Goal: Communication & Community: Answer question/provide support

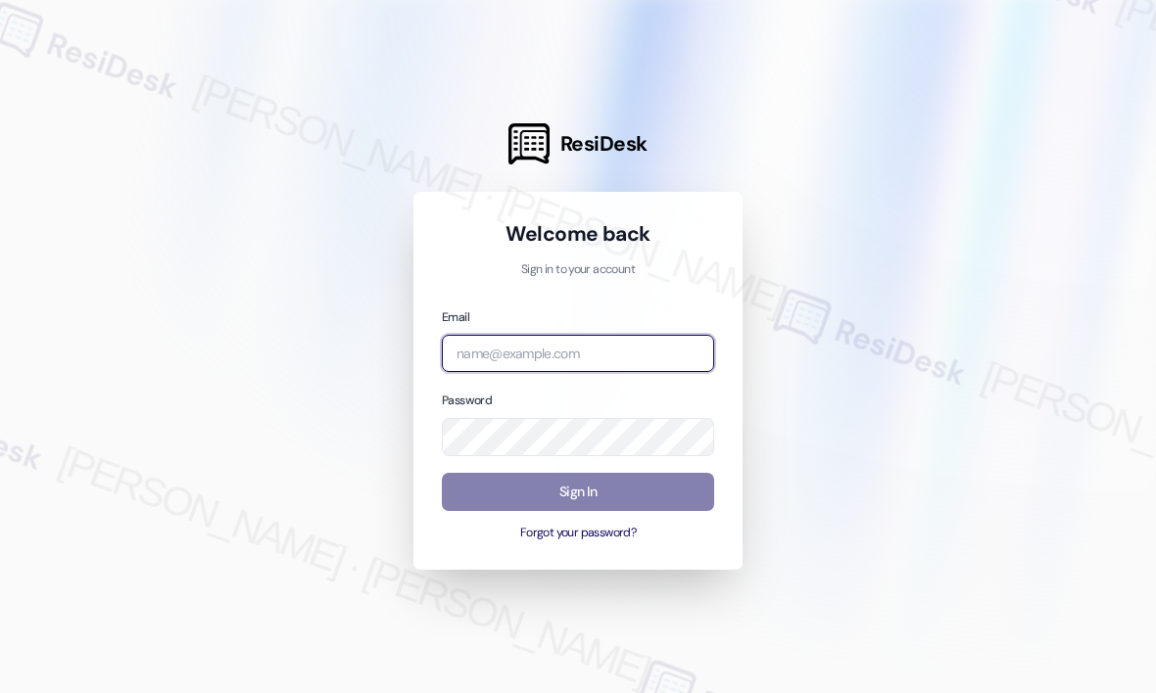
click at [635, 350] on input "email" at bounding box center [578, 354] width 272 height 38
click at [0, 692] on com-1password-button at bounding box center [0, 693] width 0 height 0
click at [556, 361] on input "email" at bounding box center [578, 354] width 272 height 38
type input "automated-surveys-campus_living_centres-[PERSON_NAME].roles@campus_living_[DOMA…"
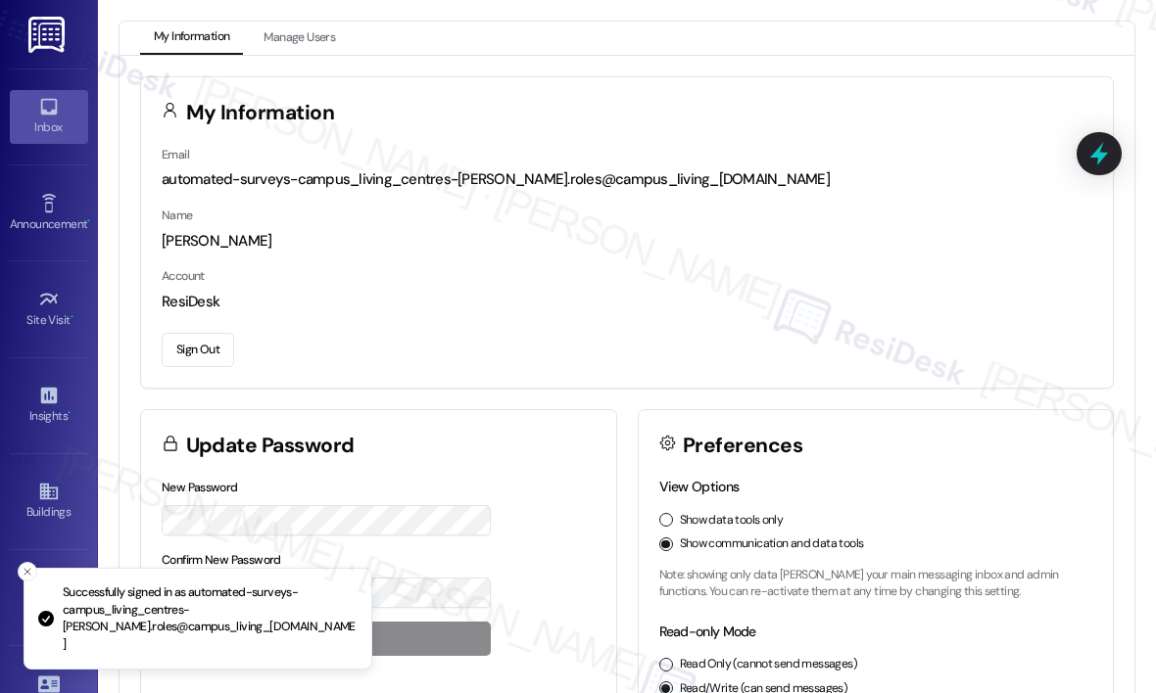
click at [59, 116] on link "Inbox" at bounding box center [49, 116] width 78 height 53
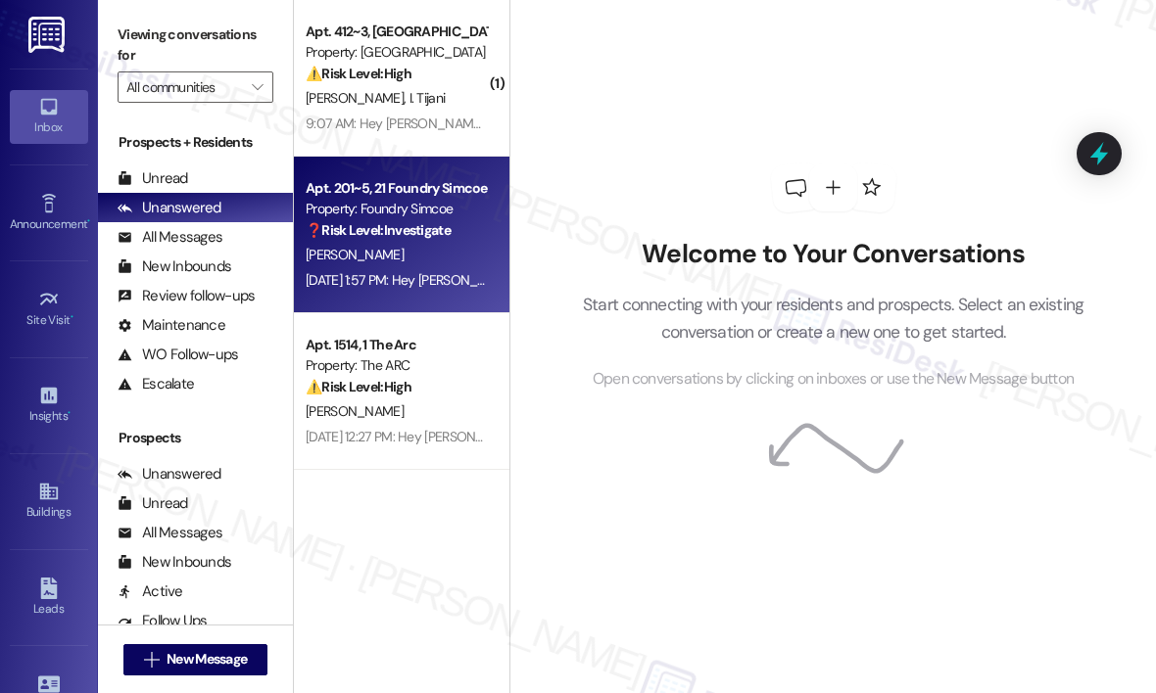
click at [358, 264] on div "[PERSON_NAME]" at bounding box center [396, 255] width 185 height 24
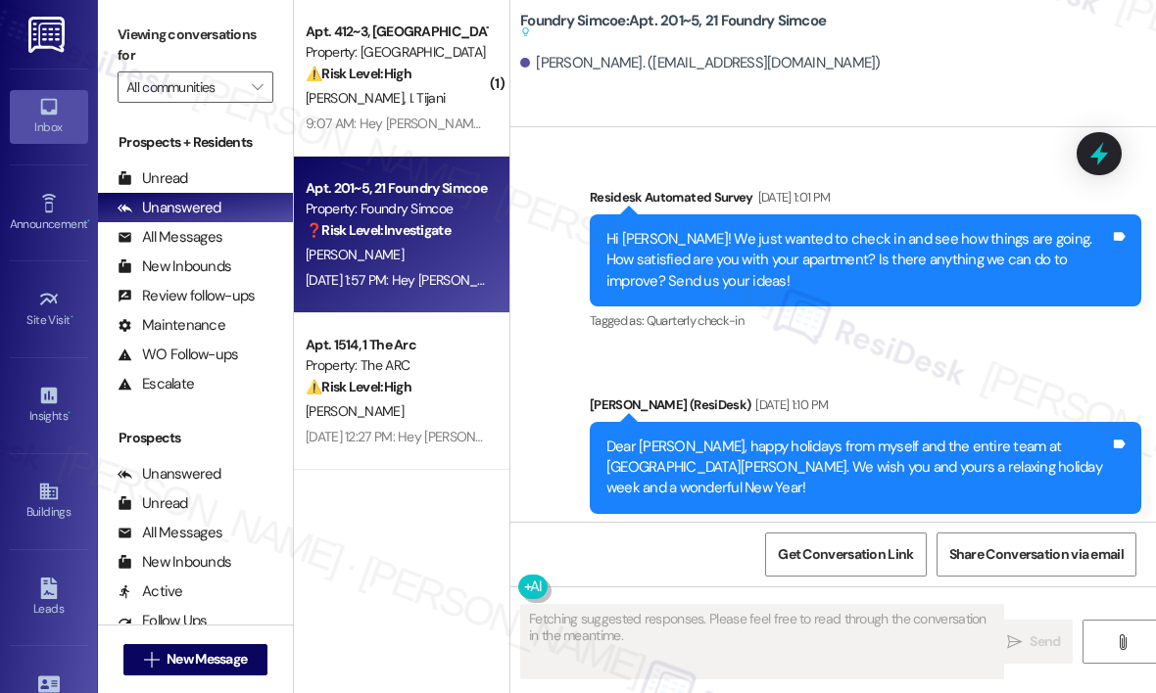
scroll to position [53731, 0]
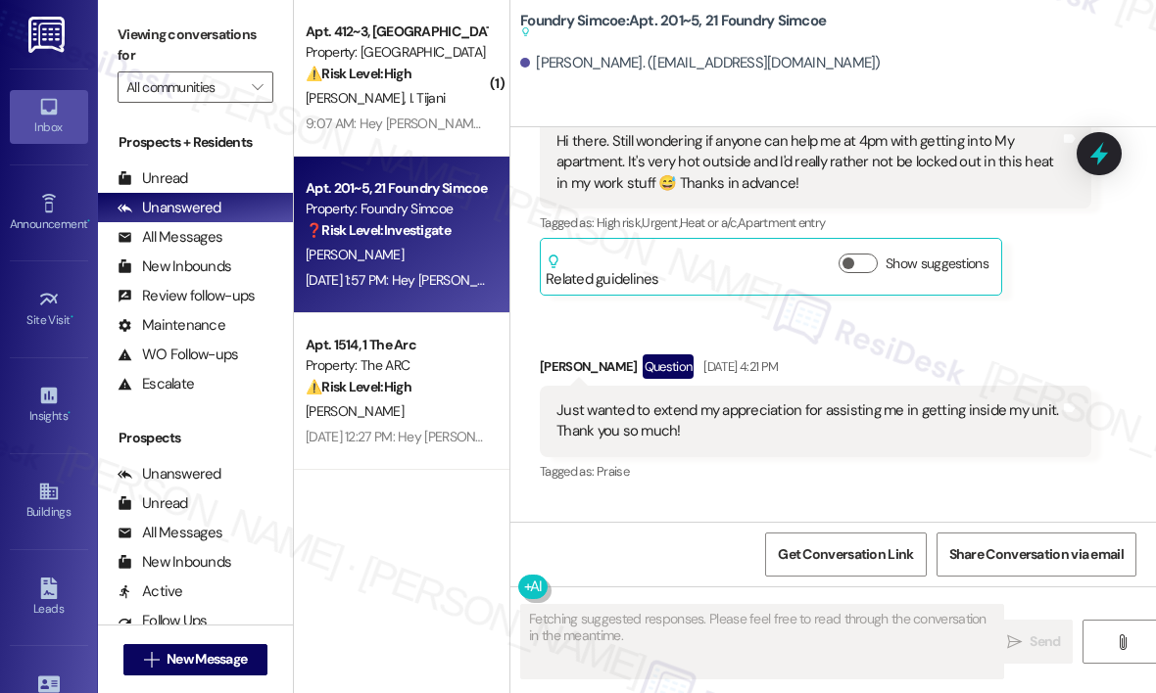
click at [785, 340] on div "Received via SMS [PERSON_NAME] Question [DATE] 4:21 PM Just wanted to extend my…" at bounding box center [815, 420] width 581 height 161
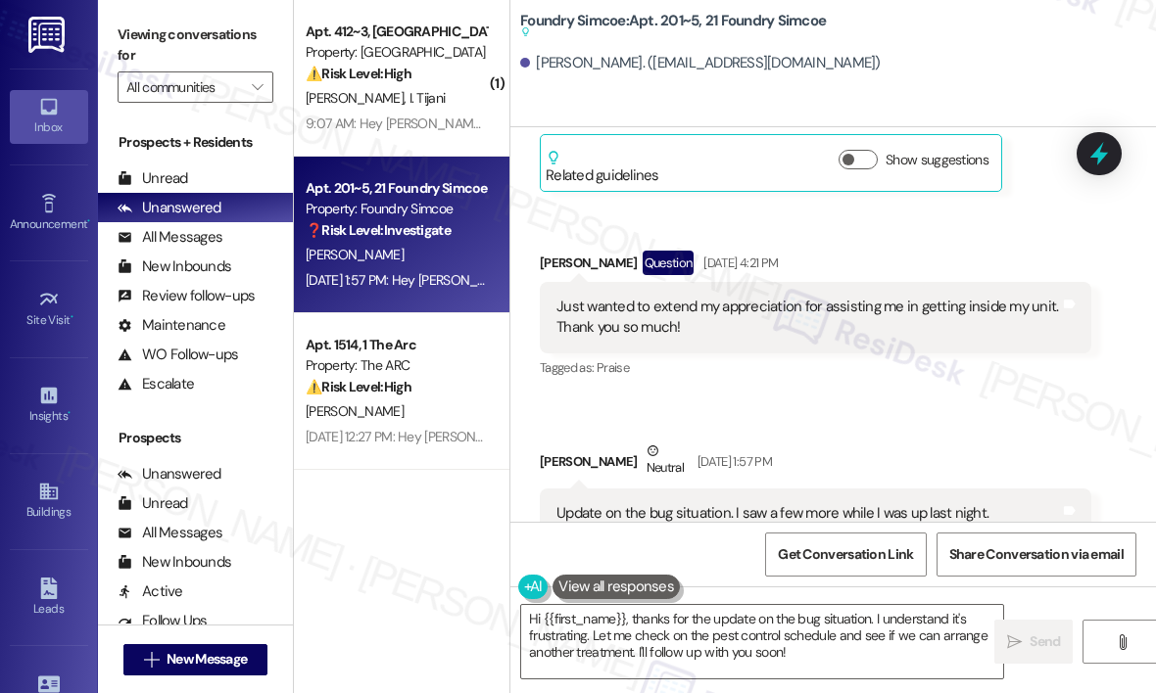
scroll to position [53923, 0]
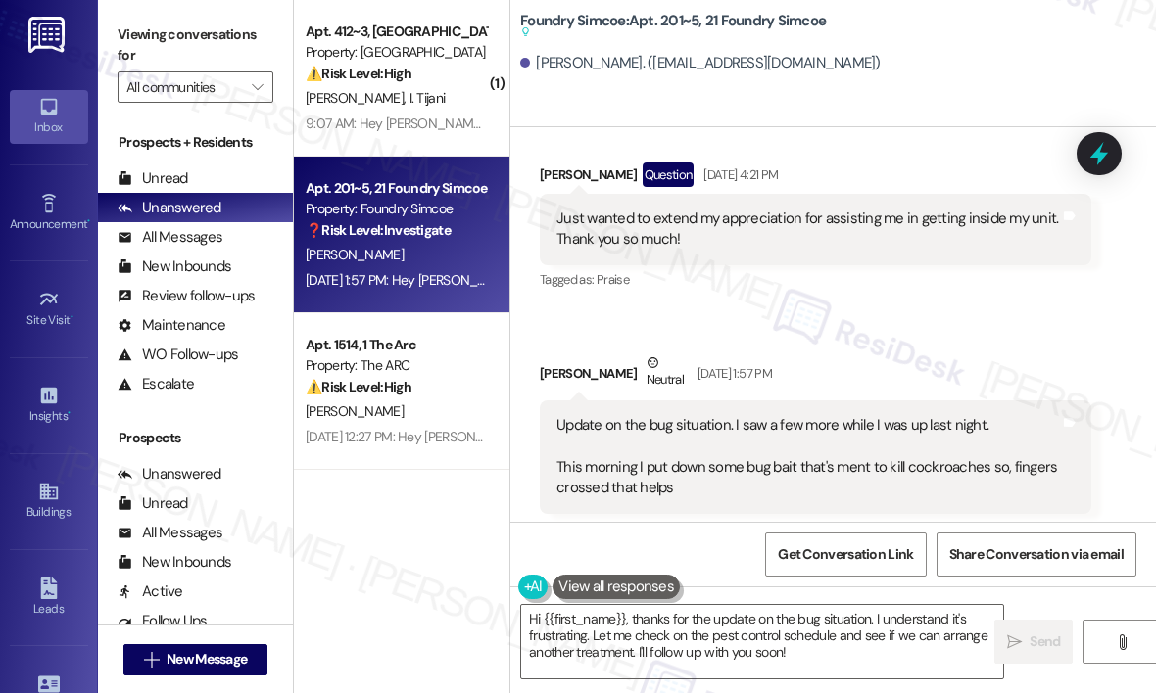
click at [715, 415] on div "Update on the bug situation. I saw a few more while I was up last night. This m…" at bounding box center [807, 457] width 503 height 84
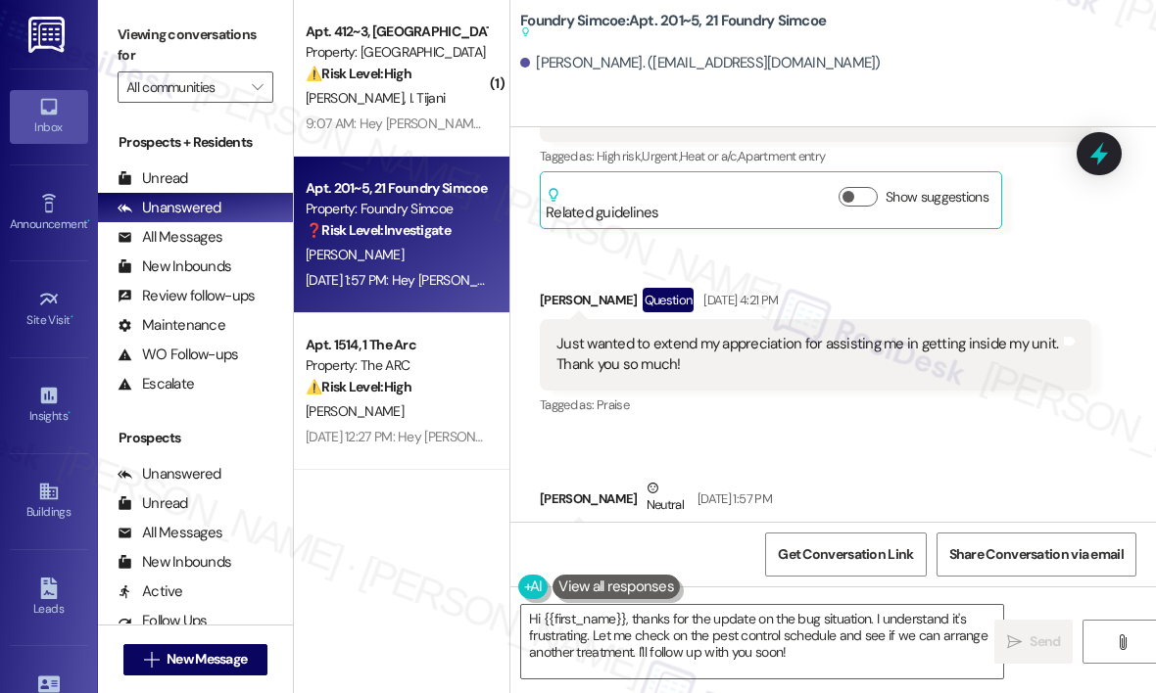
scroll to position [53825, 0]
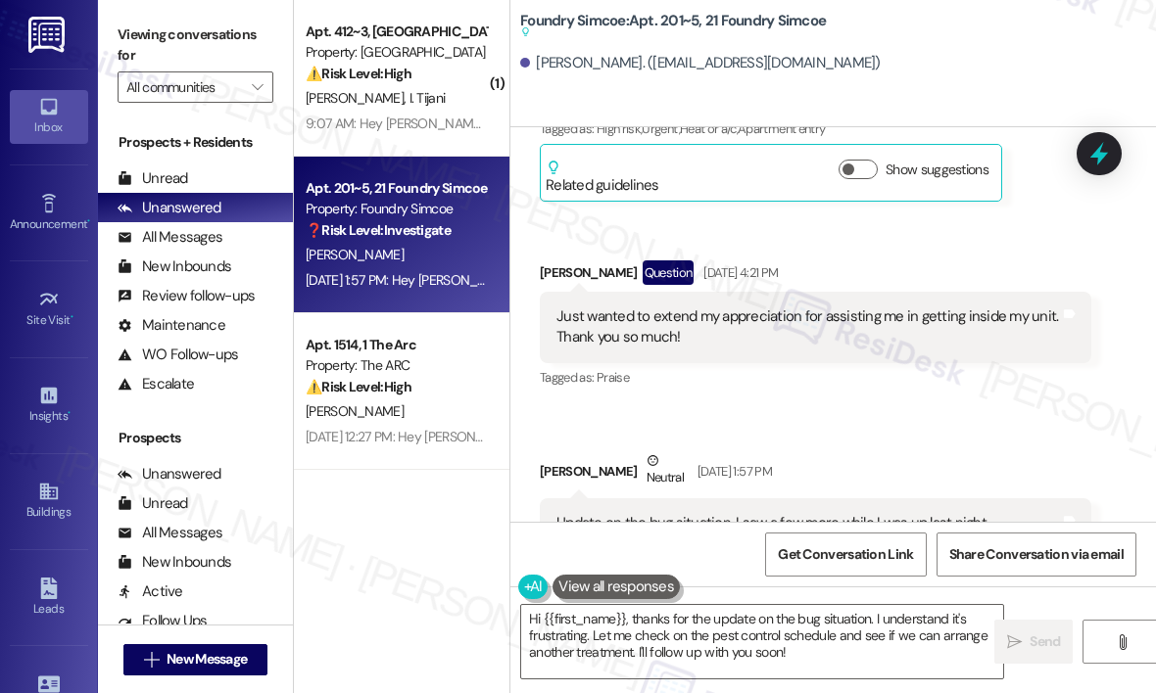
drag, startPoint x: 717, startPoint y: 358, endPoint x: 693, endPoint y: 339, distance: 30.6
click at [693, 513] on div "Update on the bug situation. I saw a few more while I was up last night. This m…" at bounding box center [807, 555] width 503 height 84
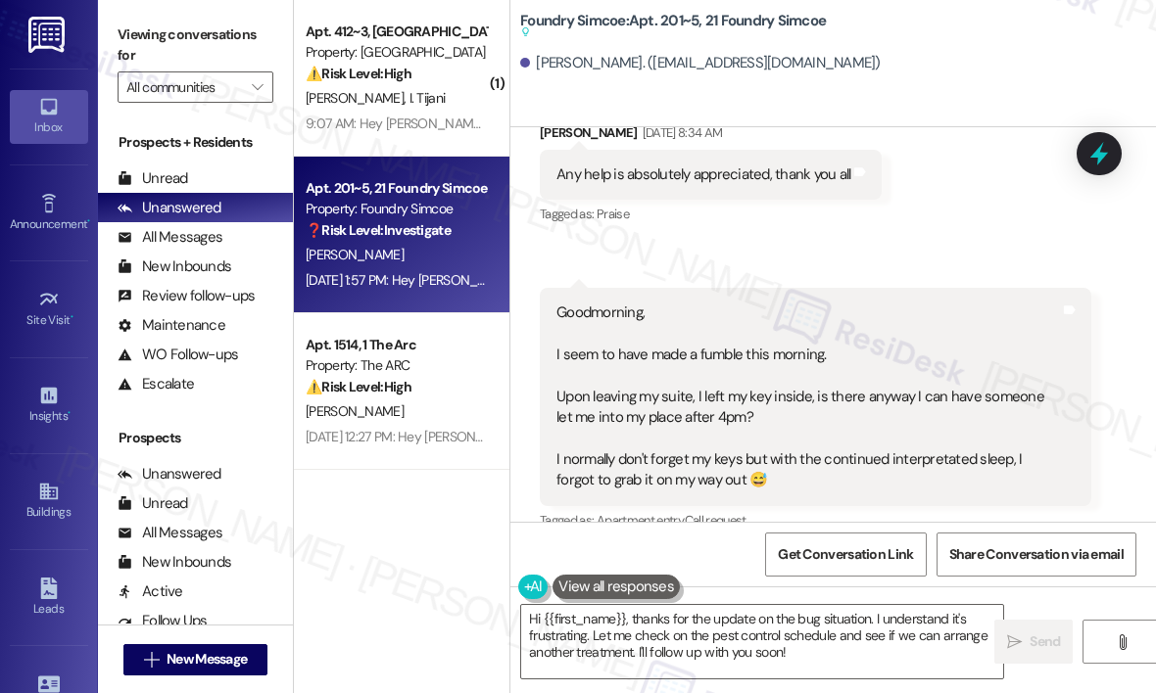
scroll to position [53140, 0]
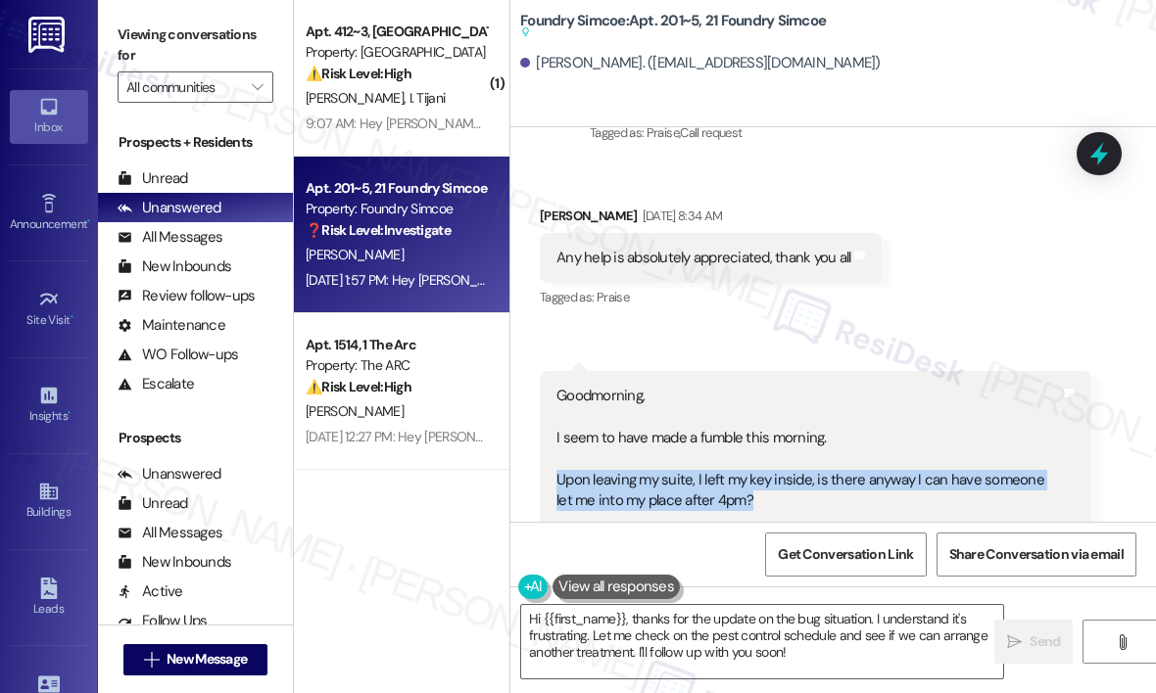
drag, startPoint x: 767, startPoint y: 269, endPoint x: 540, endPoint y: 250, distance: 228.0
click at [540, 371] on div "Goodmorning, I seem to have made a fumble this morning. Upon leaving my suite, …" at bounding box center [815, 480] width 551 height 218
copy div "Upon leaving my suite, I left my key inside, is there anyway I can have someone…"
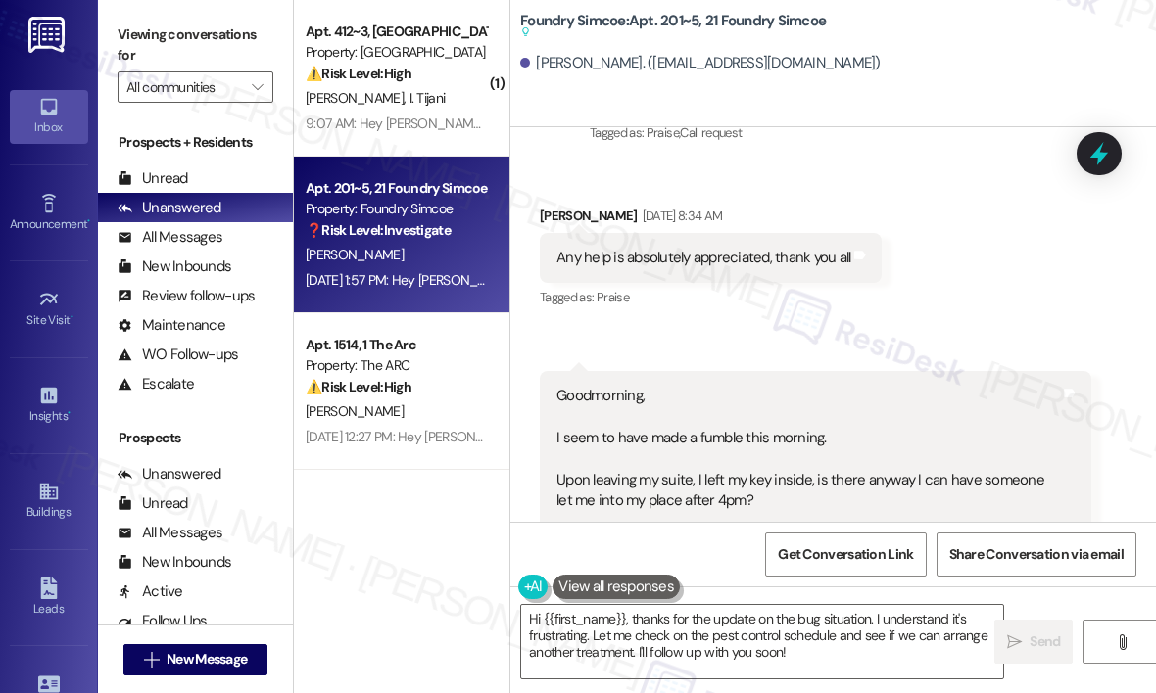
drag, startPoint x: 705, startPoint y: 338, endPoint x: 552, endPoint y: 317, distance: 154.1
click at [552, 371] on div "Goodmorning, I seem to have made a fumble this morning. Upon leaving my suite, …" at bounding box center [815, 480] width 551 height 218
copy div "I normally don't forget my keys but with the continued interpretated sleep, I f…"
click at [843, 386] on div "Goodmorning, I seem to have made a fumble this morning. Upon leaving my suite, …" at bounding box center [807, 480] width 503 height 189
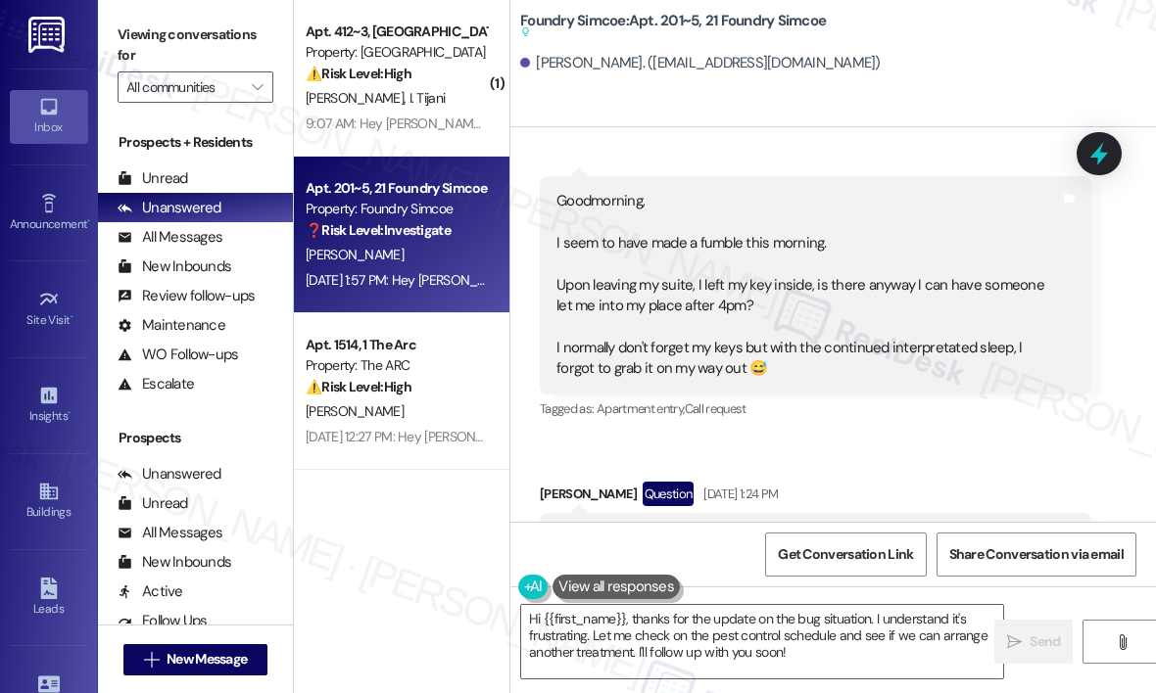
scroll to position [53336, 0]
drag, startPoint x: 631, startPoint y: 308, endPoint x: 654, endPoint y: 343, distance: 41.6
click at [654, 527] on div "Hi there. Still wondering if anyone can help me at 4pm with getting into My apa…" at bounding box center [807, 558] width 503 height 63
copy div "wondering if anyone can help me at 4pm with getting into My apartment. It's ver…"
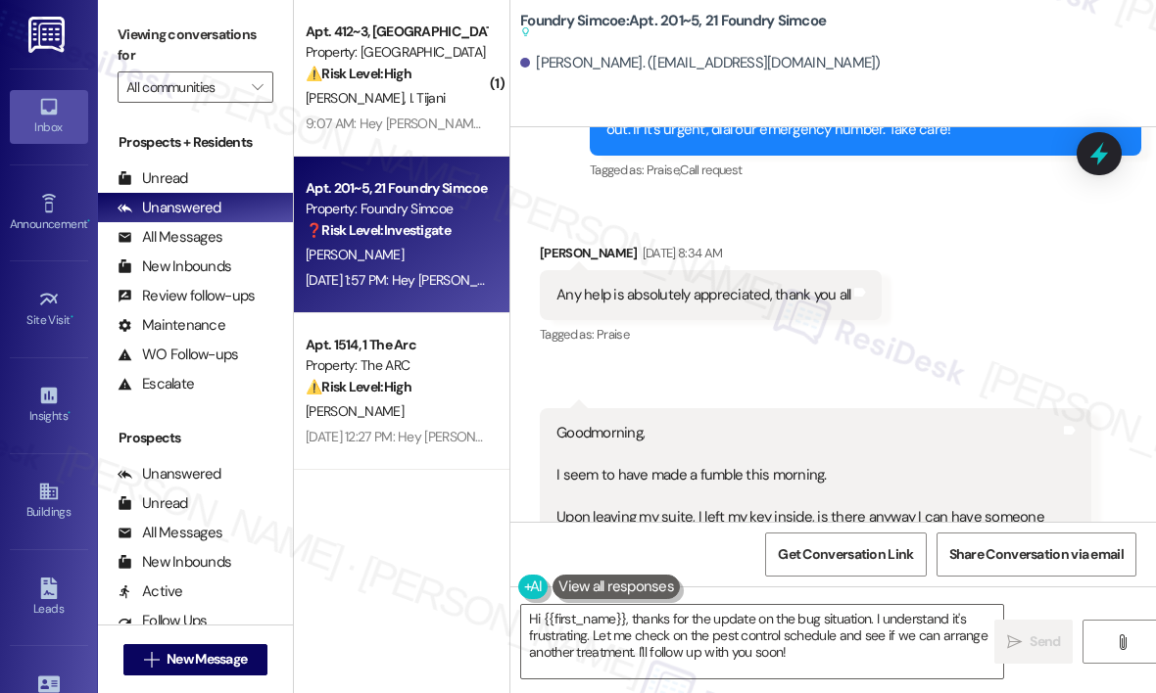
scroll to position [53140, 0]
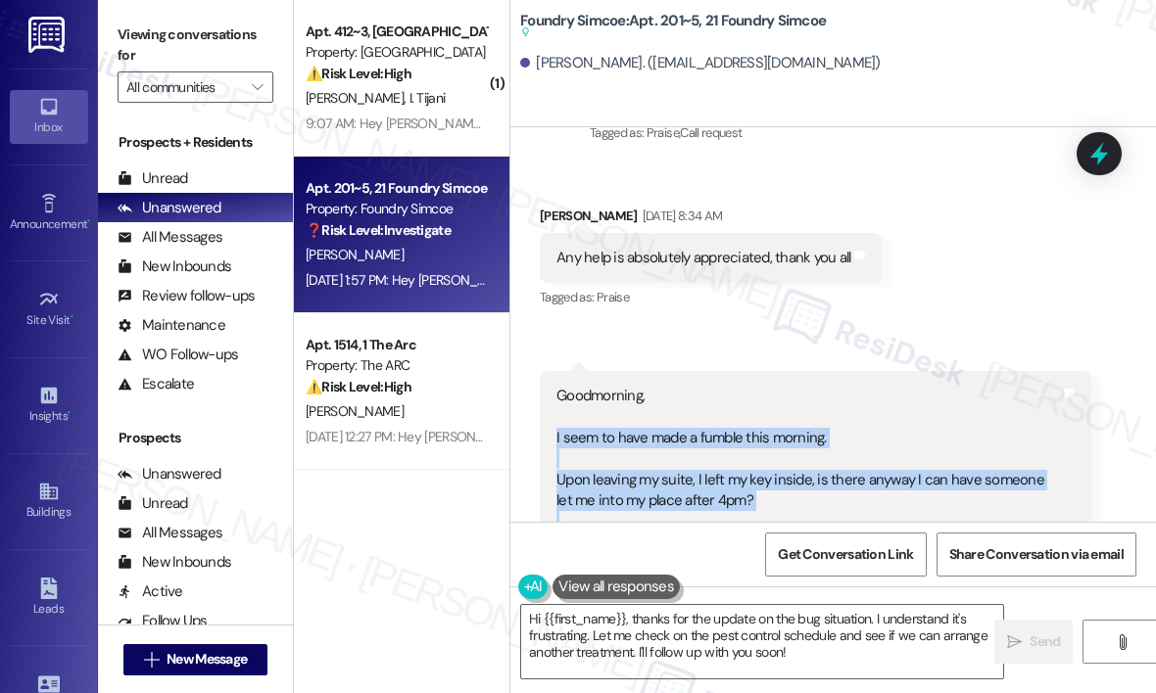
drag, startPoint x: 702, startPoint y: 333, endPoint x: 554, endPoint y: 210, distance: 192.6
click at [554, 386] on div "Goodmorning, I seem to have made a fumble this morning. Upon leaving my suite, …" at bounding box center [807, 480] width 507 height 189
copy div "I seem to have made a fumble this morning. Upon leaving my suite, I left my key…"
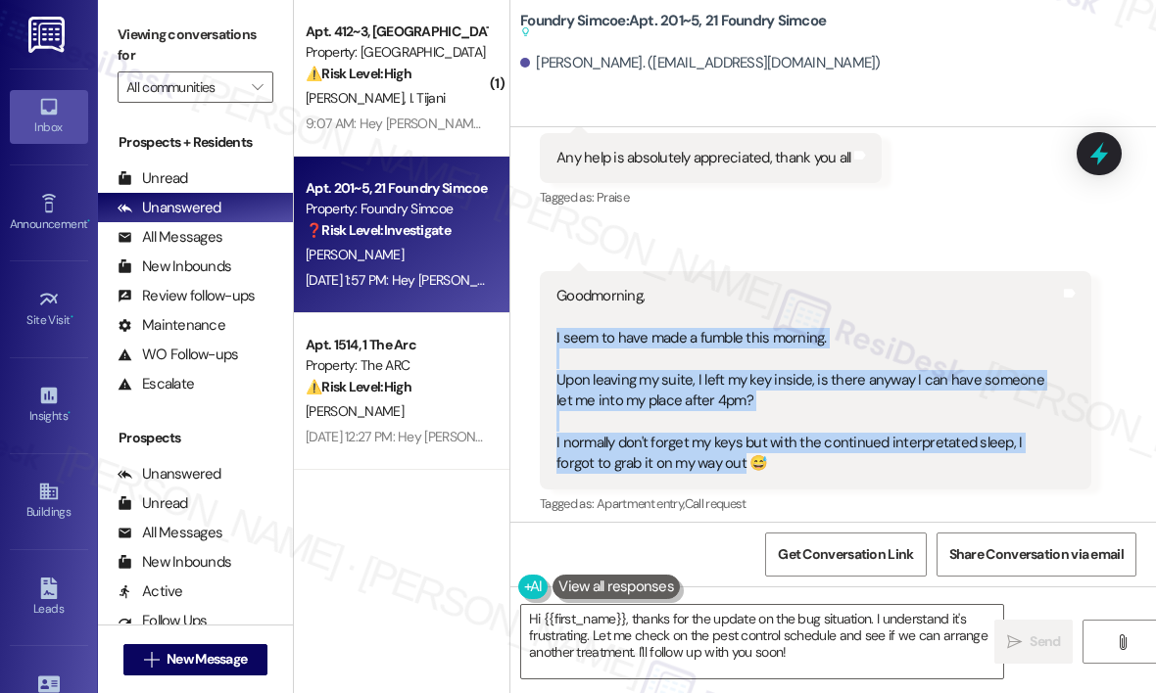
scroll to position [53238, 0]
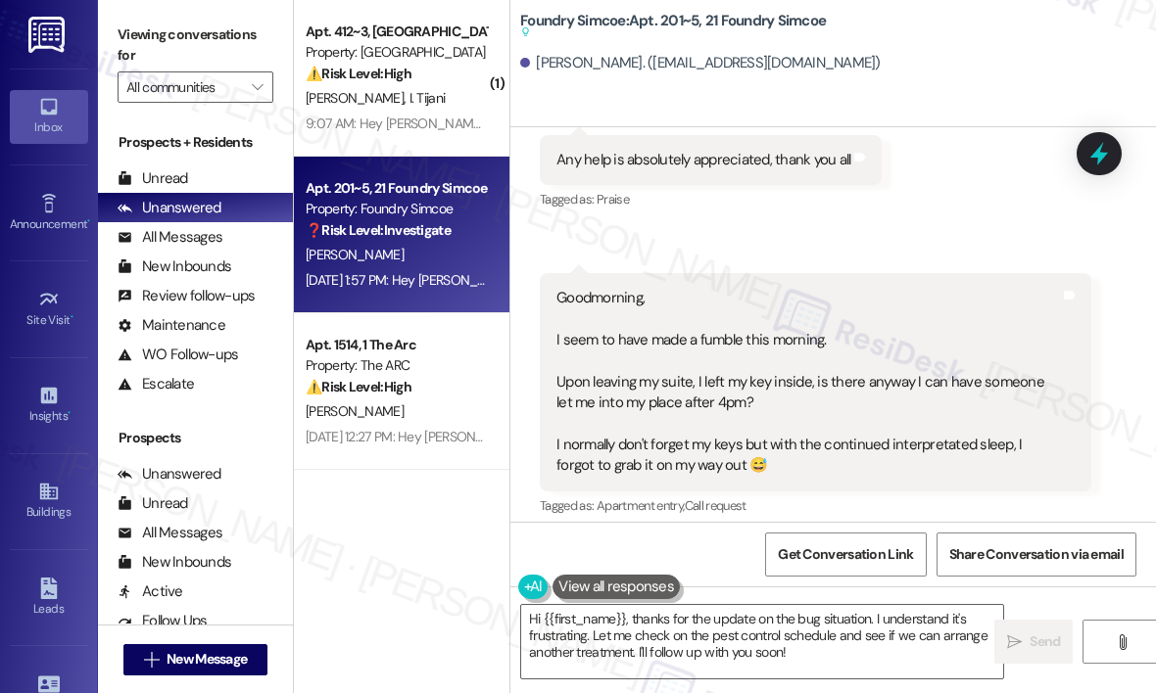
drag, startPoint x: 826, startPoint y: 446, endPoint x: 650, endPoint y: 447, distance: 176.3
click at [610, 625] on div "Hi there. Still wondering if anyone can help me at 4pm with getting into My apa…" at bounding box center [807, 656] width 503 height 63
copy div "Still wondering if anyone can help me at 4pm with getting into My apartment. It…"
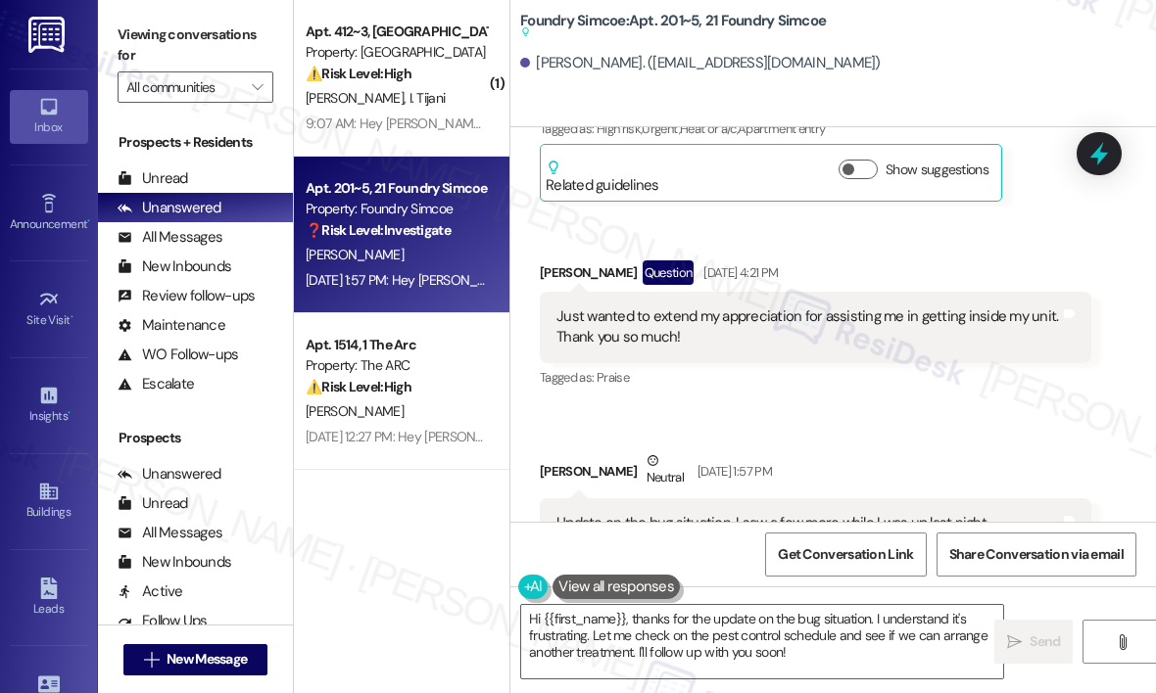
scroll to position [53923, 0]
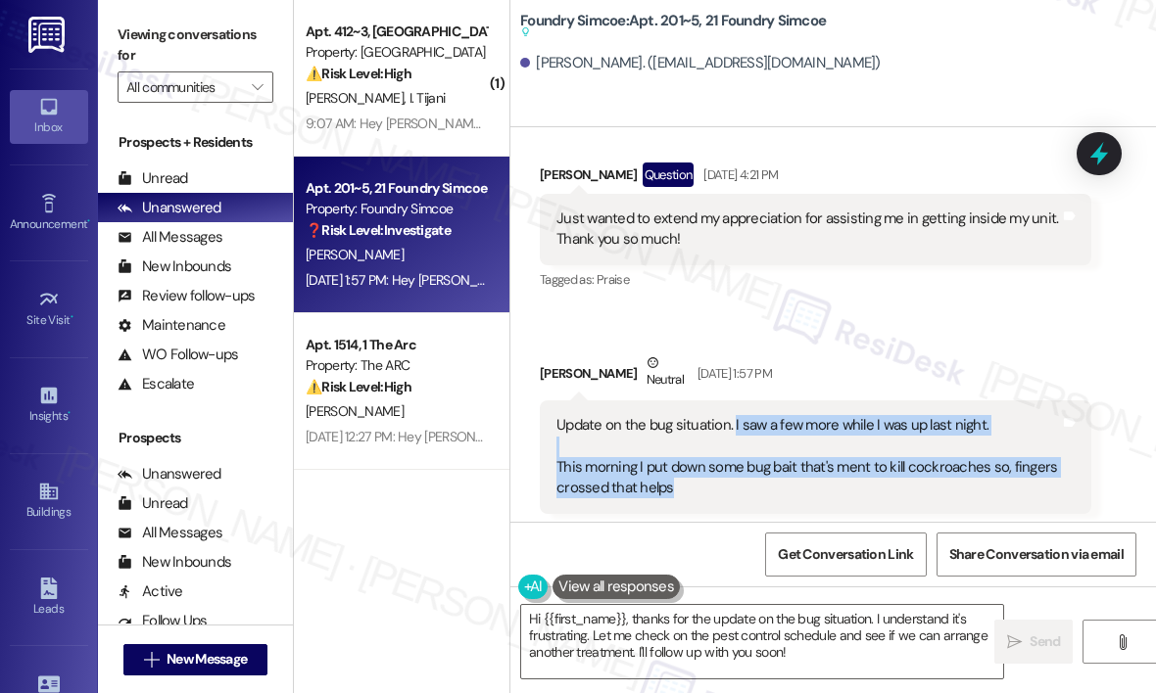
drag, startPoint x: 725, startPoint y: 260, endPoint x: 732, endPoint y: 205, distance: 56.4
click at [732, 415] on div "Update on the bug situation. I saw a few more while I was up last night. This m…" at bounding box center [807, 457] width 503 height 84
copy div "I saw a few more while I was up last night. This morning I put down some bug ba…"
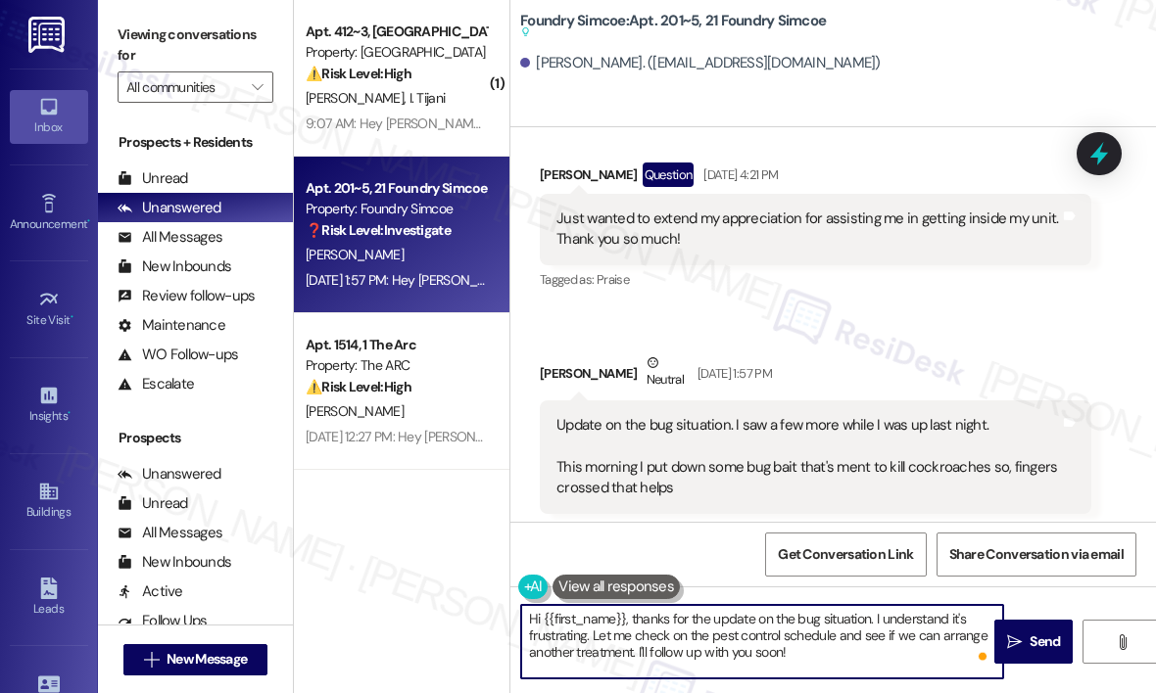
drag, startPoint x: 846, startPoint y: 650, endPoint x: 629, endPoint y: 624, distance: 219.0
click at [629, 624] on textarea "Hi {{first_name}}, thanks for the update on the bug situation. I understand it'…" at bounding box center [762, 641] width 482 height 73
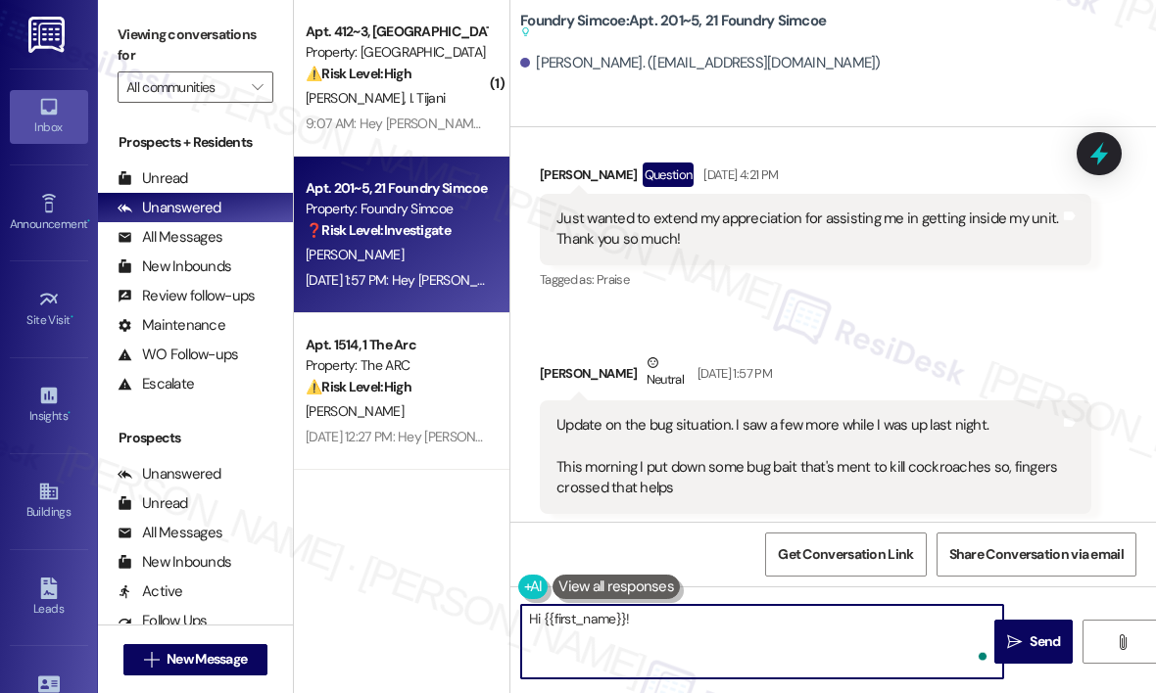
paste textarea "Sorry for the delayed response — were you able to get help with the lockout at …"
type textarea "Hi {{first_name}}! Sorry for the delayed response — were you able to get help w…"
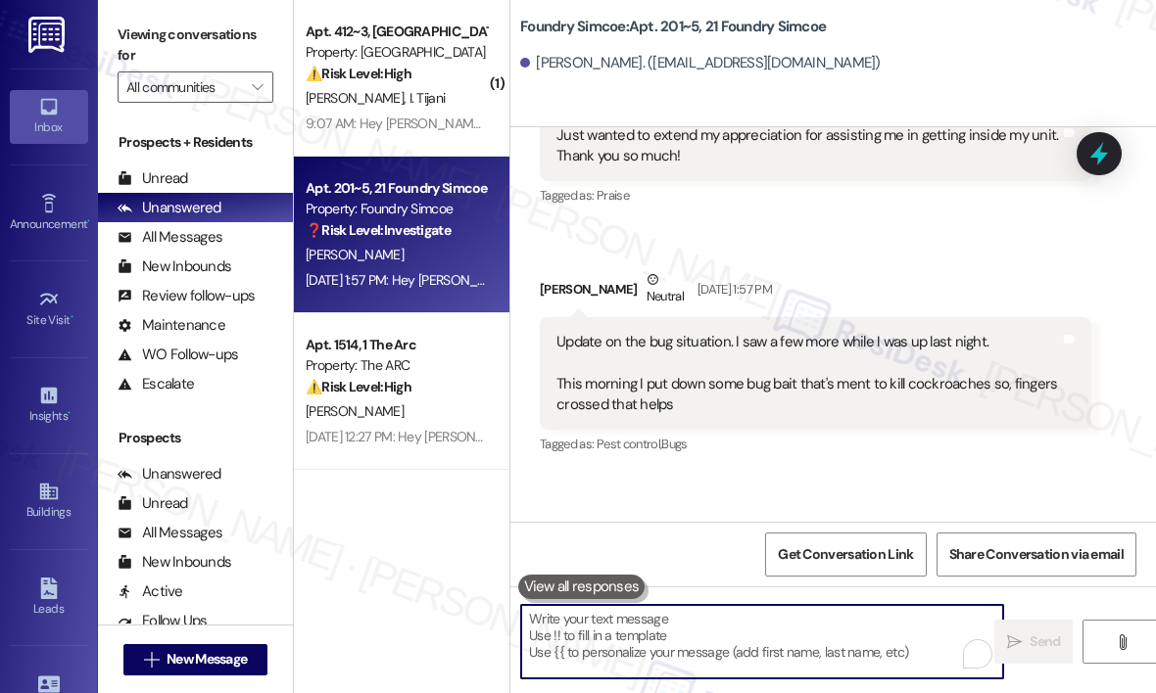
scroll to position [53925, 0]
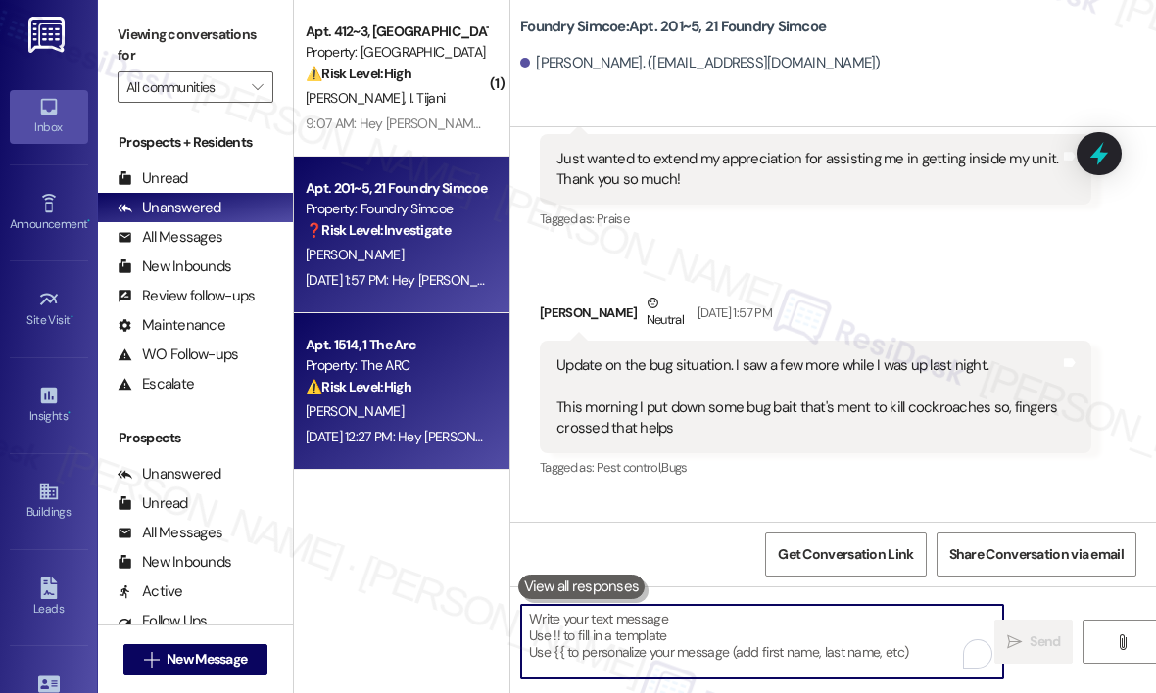
click at [423, 371] on div "Property: The ARC" at bounding box center [396, 365] width 181 height 21
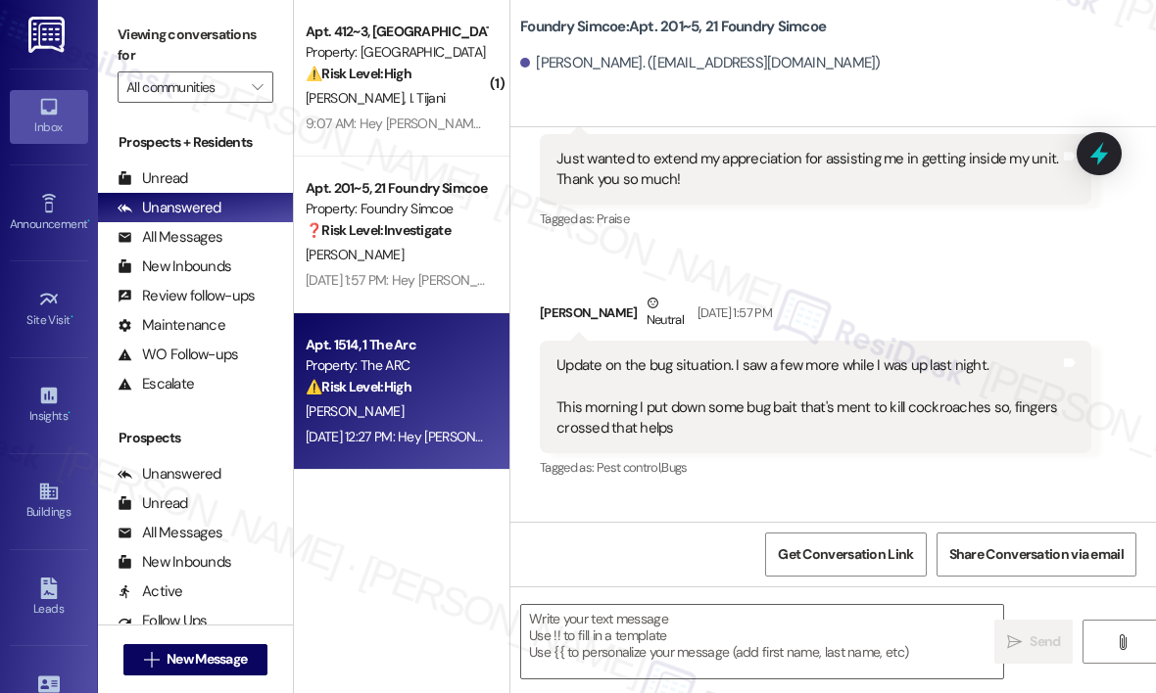
type textarea "Fetching suggested responses. Please feel free to read through the conversation…"
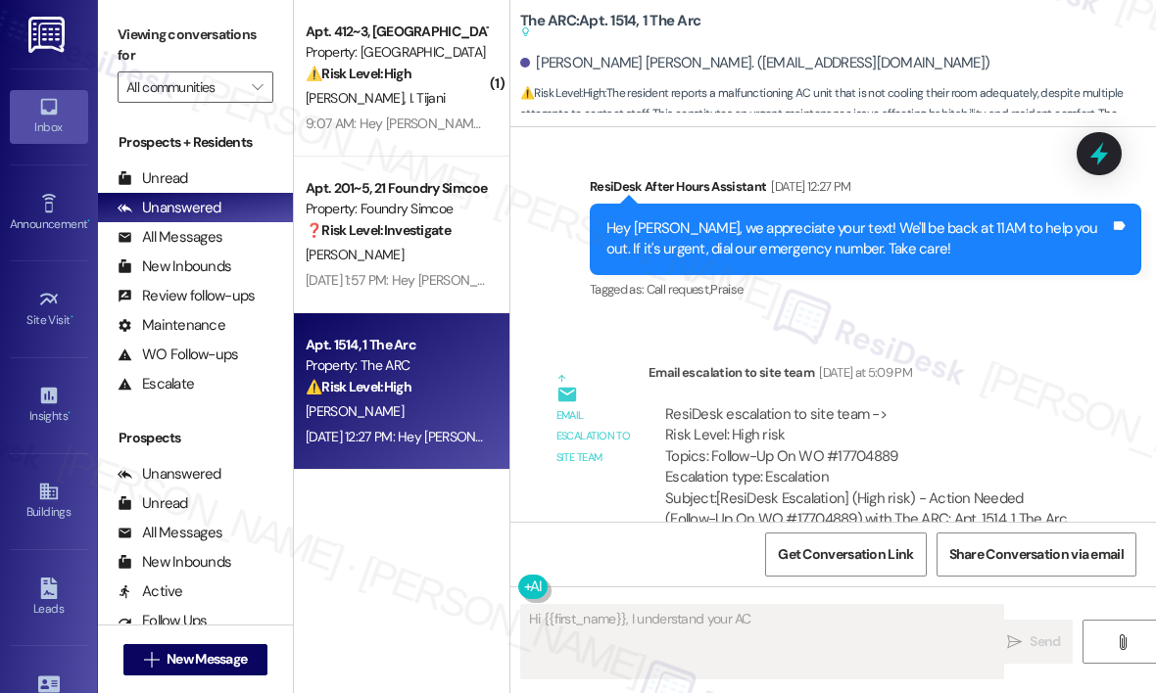
scroll to position [11939, 0]
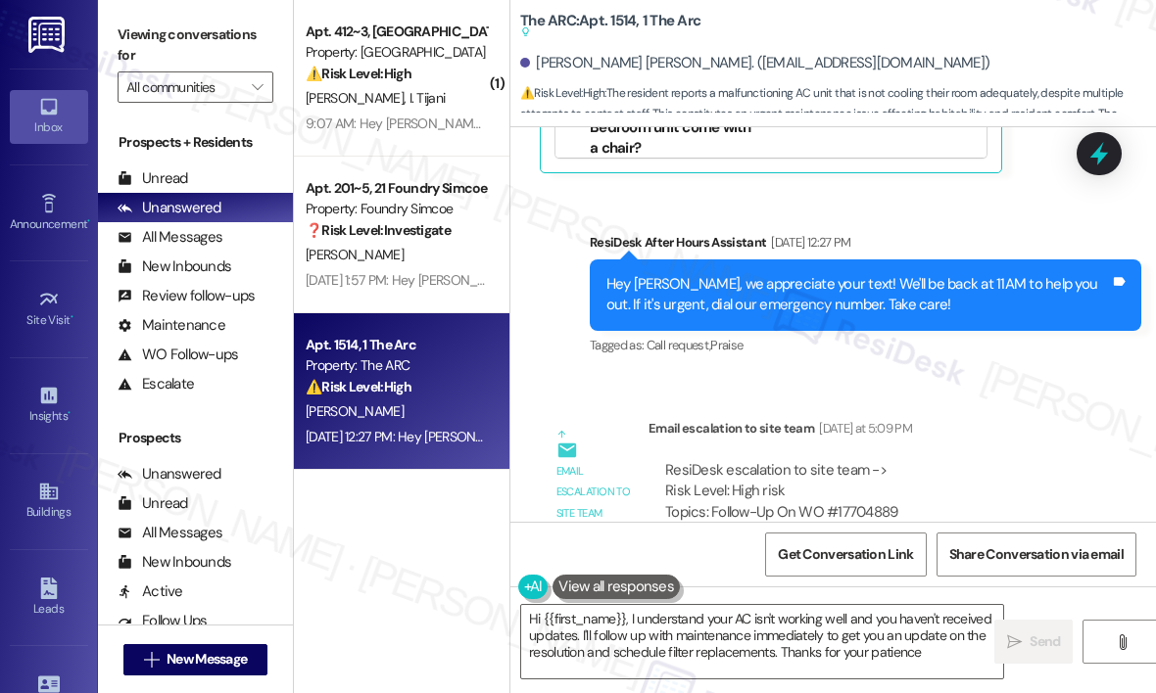
type textarea "Hi {{first_name}}, I understand your AC isn't working well and you haven't rece…"
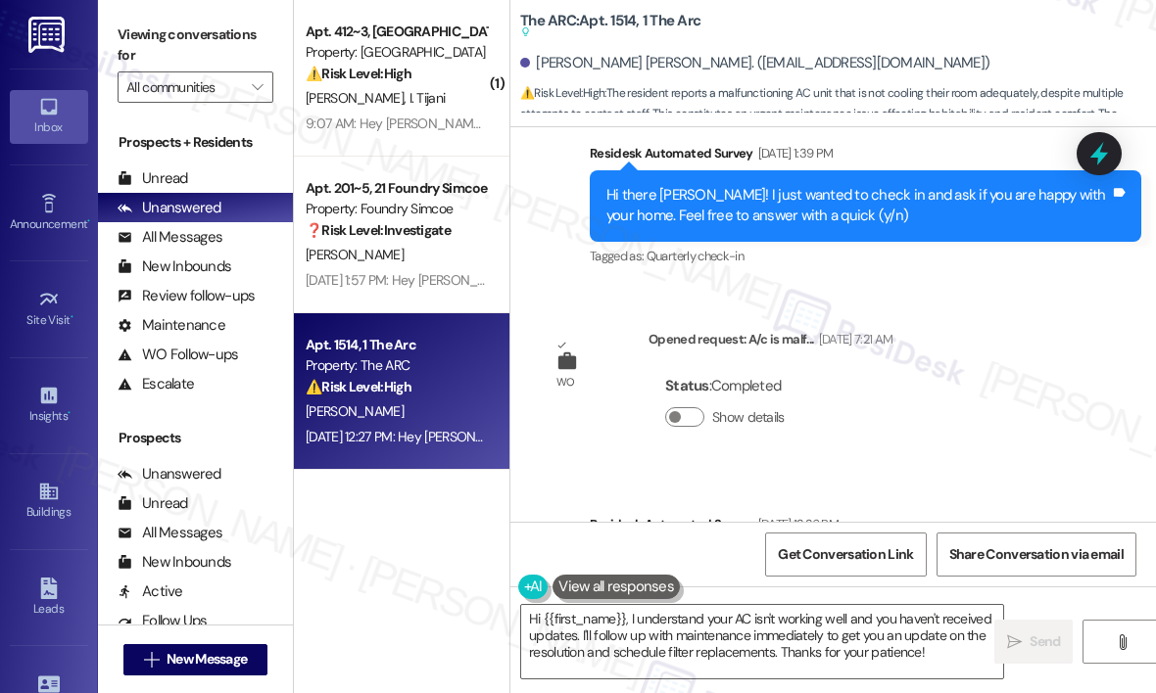
scroll to position [10078, 0]
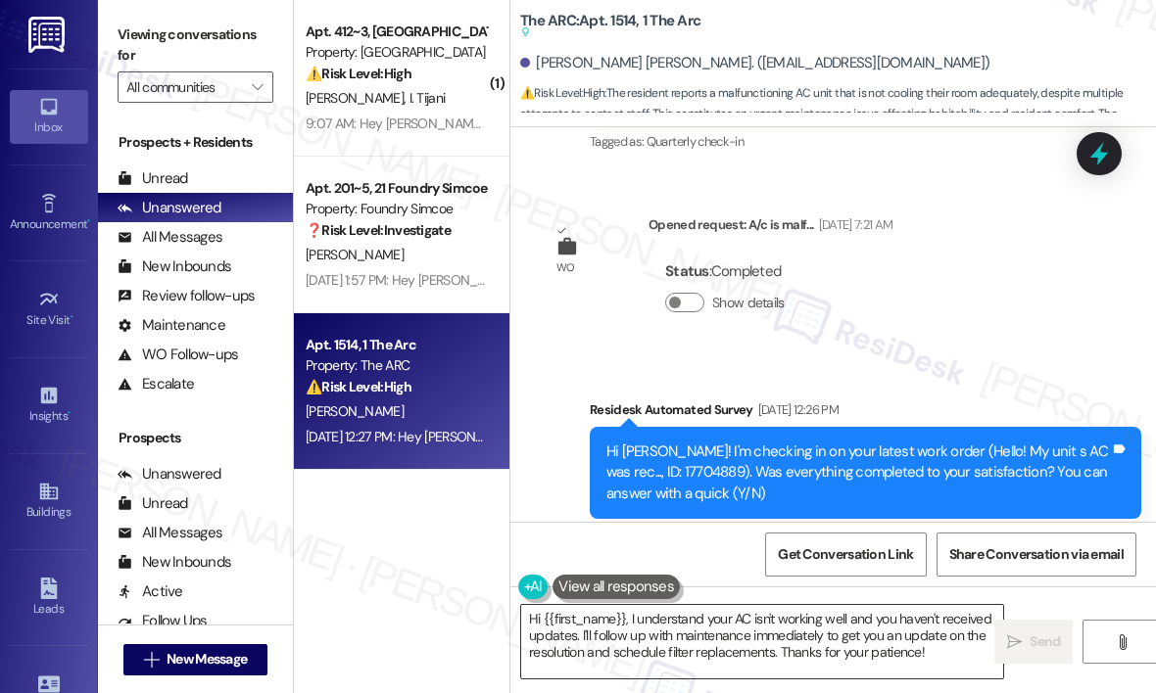
click at [851, 639] on textarea "Hi {{first_name}}, I understand your AC isn't working well and you haven't rece…" at bounding box center [762, 641] width 482 height 73
click at [1020, 635] on icon "" at bounding box center [1014, 643] width 15 height 16
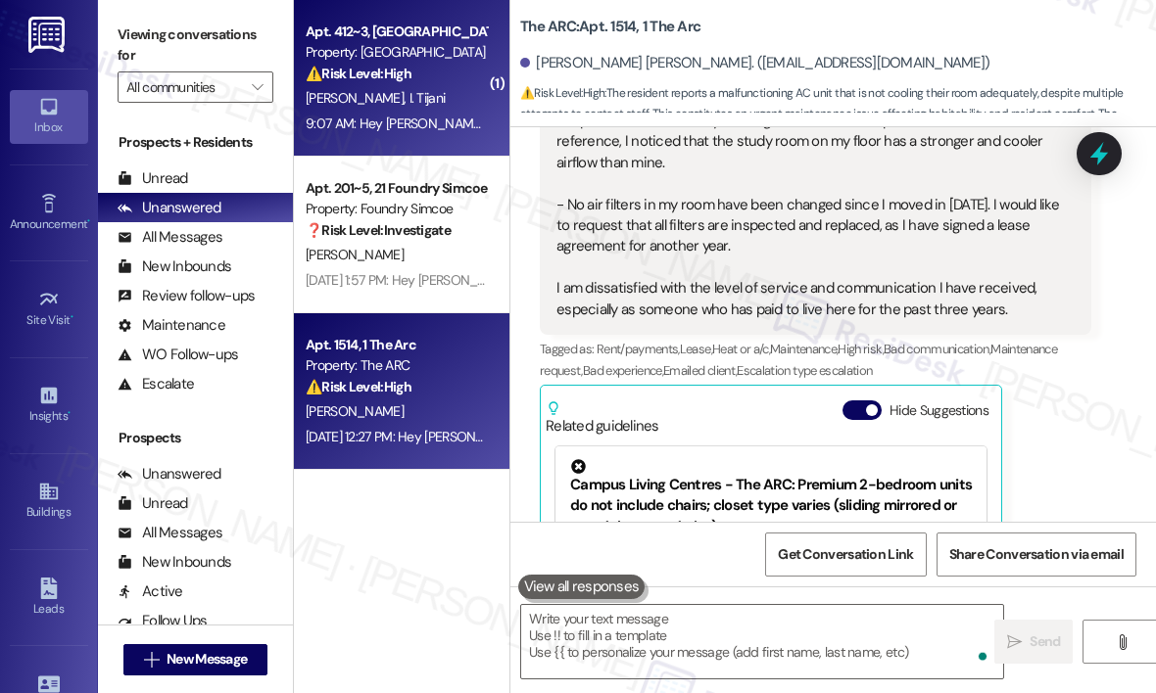
scroll to position [11285, 0]
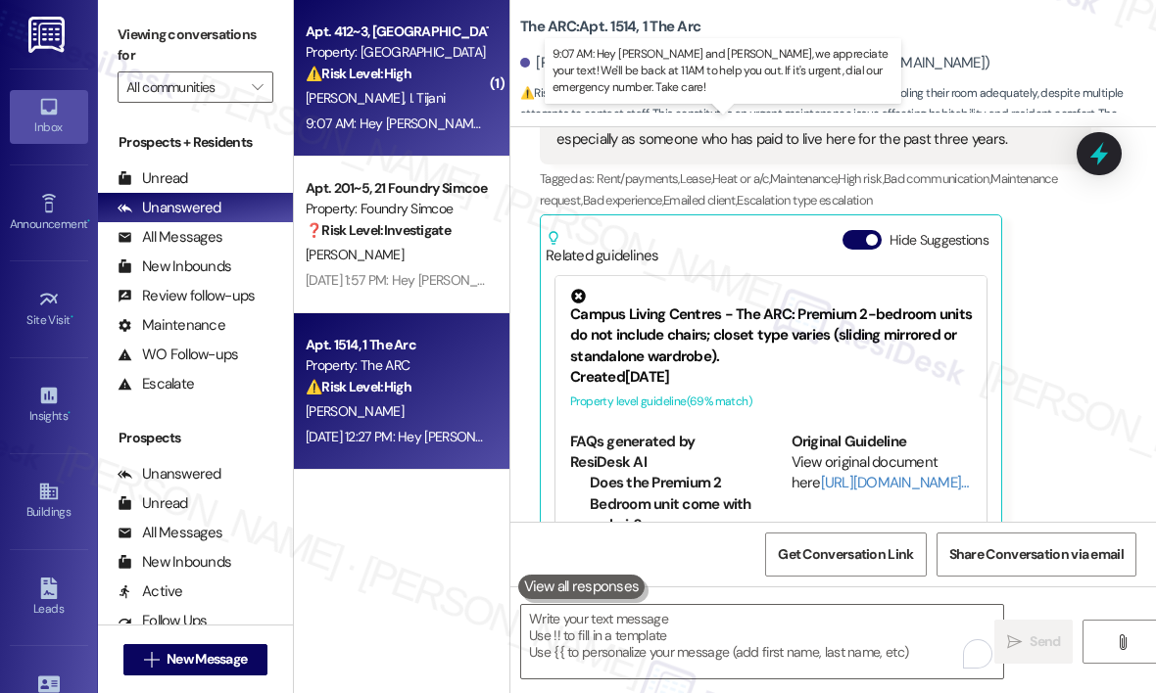
click at [395, 118] on div "9:07 AM: Hey [PERSON_NAME] and [PERSON_NAME], we appreciate your text! We'll be…" at bounding box center [783, 124] width 955 height 18
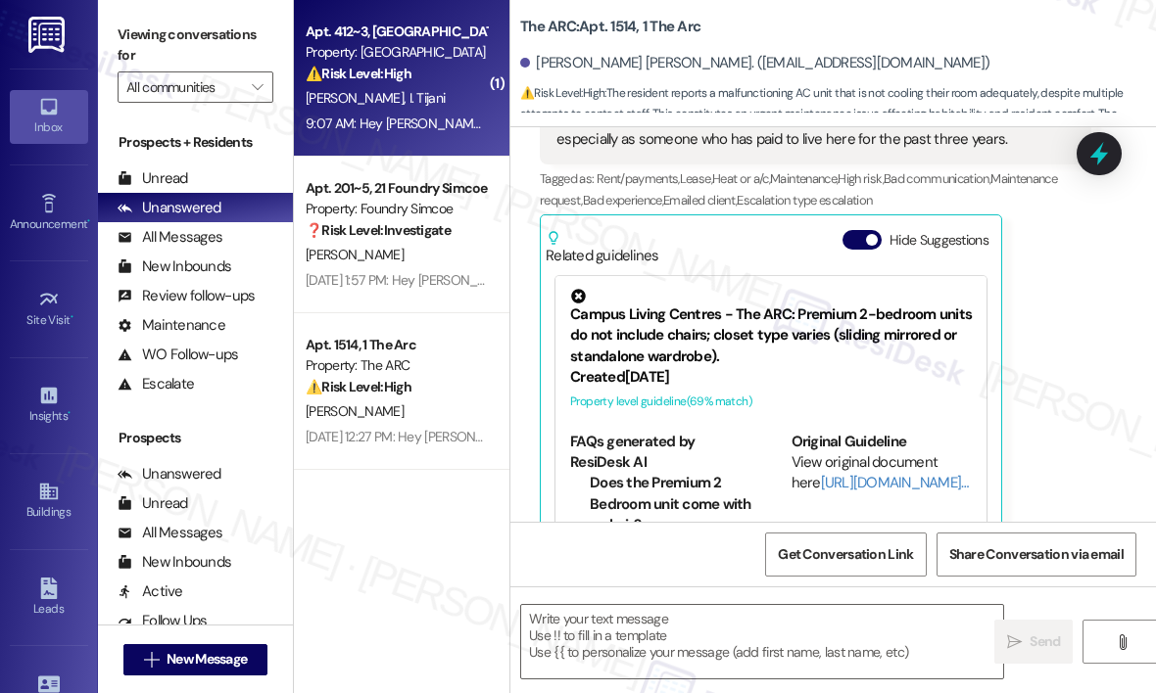
type textarea "Fetching suggested responses. Please feel free to read through the conversation…"
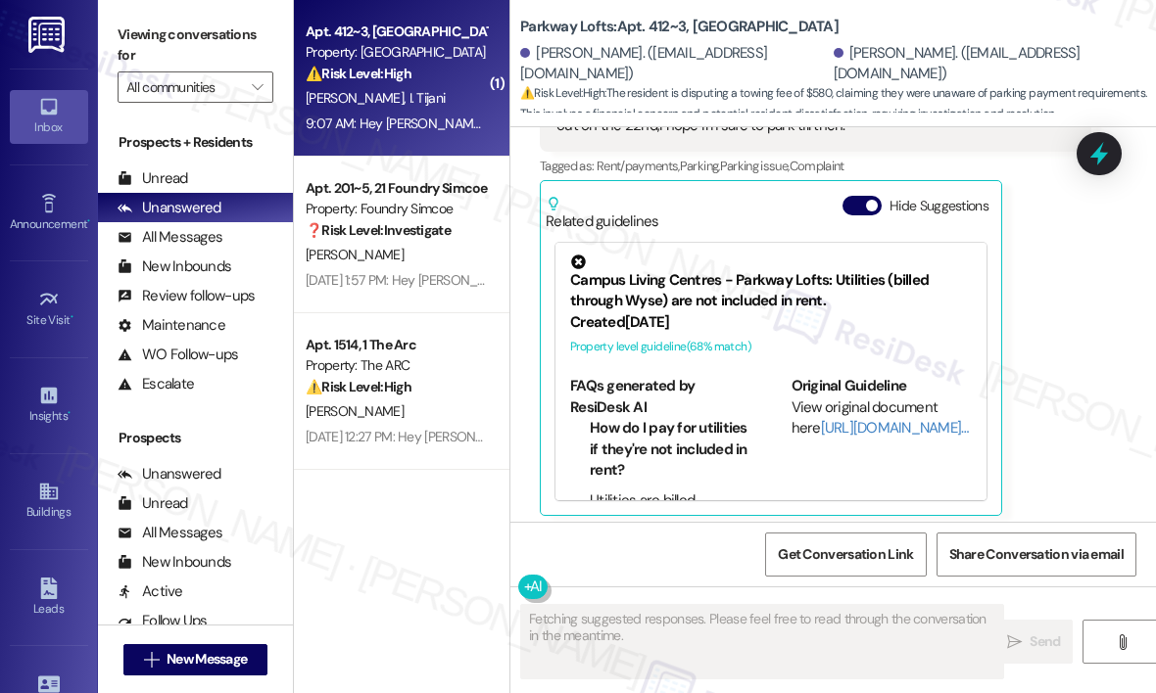
scroll to position [1760, 0]
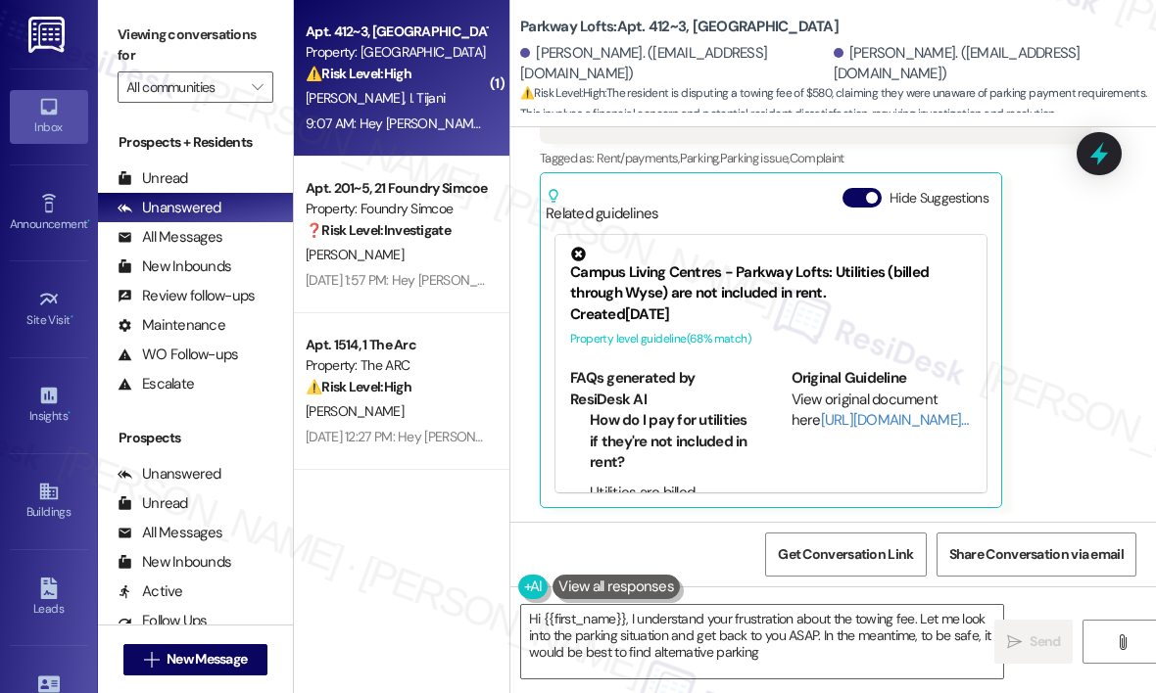
type textarea "Hi {{first_name}}, I understand your frustration about the towing fee. Let me l…"
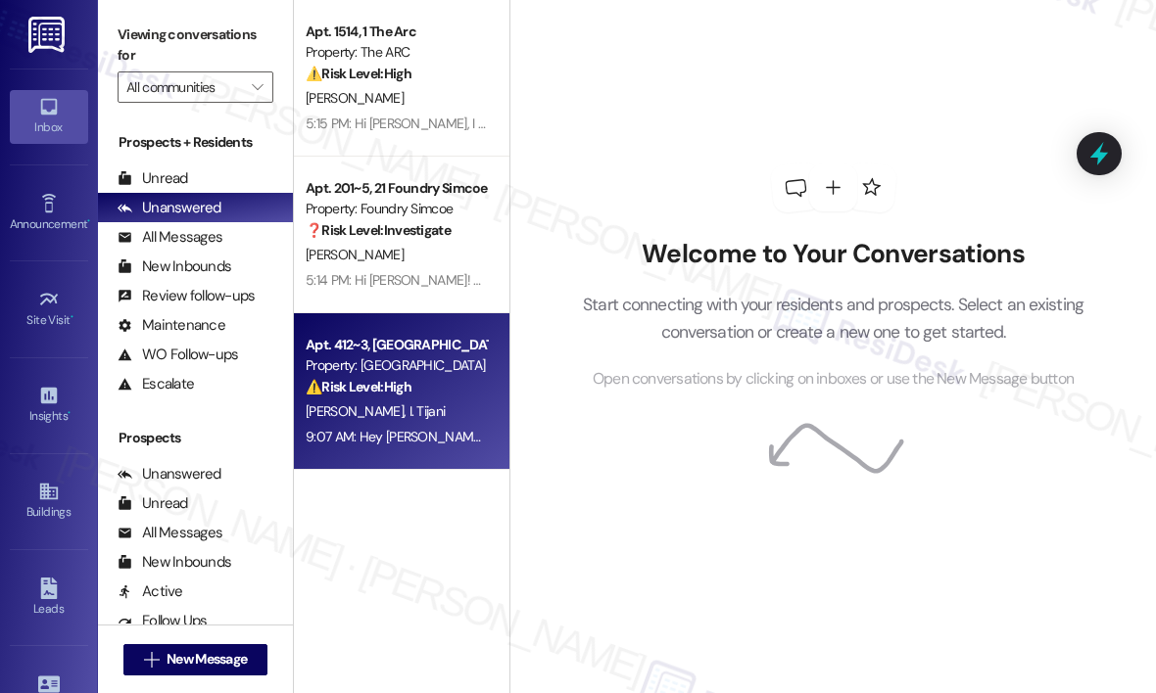
click at [436, 386] on div "⚠️ Risk Level: High The resident is disputing a towing fee of $580, claiming th…" at bounding box center [396, 387] width 181 height 21
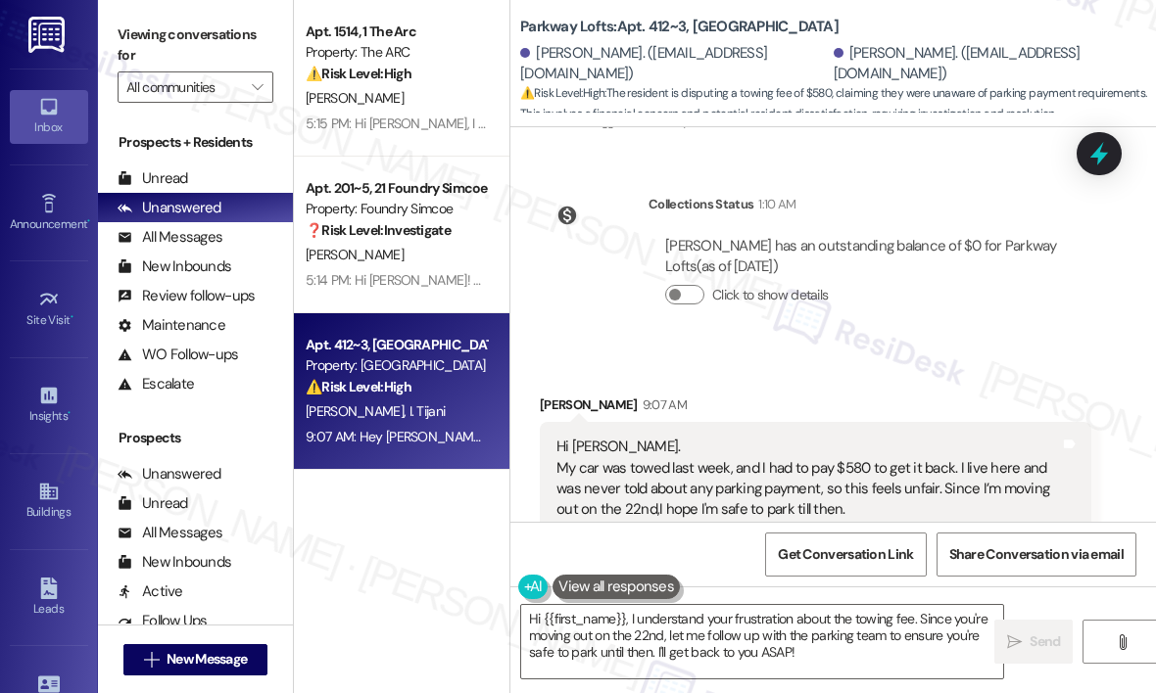
scroll to position [1466, 0]
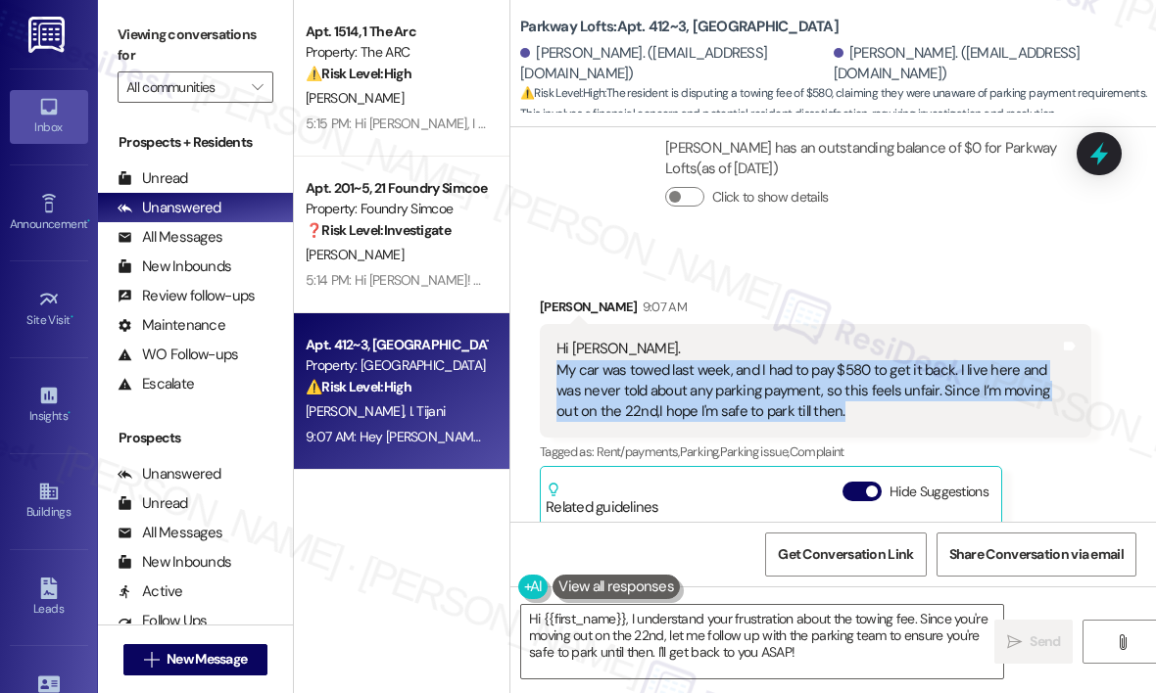
drag, startPoint x: 871, startPoint y: 411, endPoint x: 556, endPoint y: 380, distance: 315.9
click at [556, 380] on div "Hi Sarah. My car was towed last week, and I had to pay $580 to get it back. I l…" at bounding box center [807, 381] width 503 height 84
copy div "My car was towed last week, and I had to pay $580 to get it back. I live here a…"
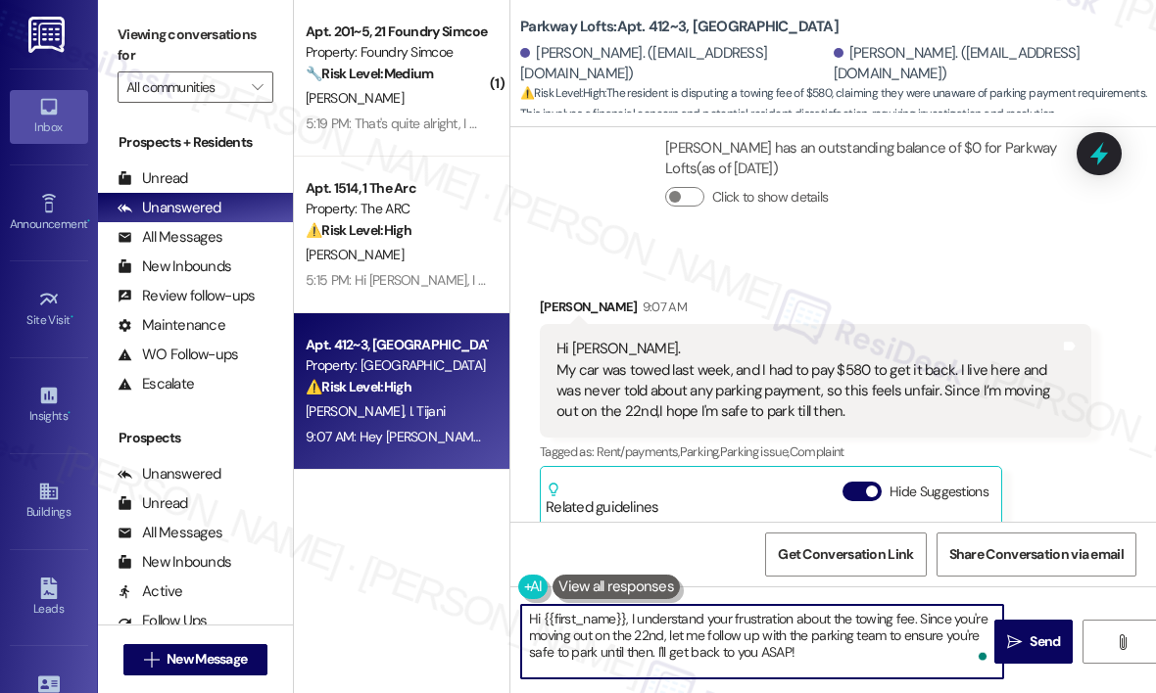
drag, startPoint x: 835, startPoint y: 649, endPoint x: 670, endPoint y: 669, distance: 166.6
click at [631, 622] on textarea "Hi {{first_name}}, I understand your frustration about the towing fee. Since yo…" at bounding box center [762, 641] width 482 height 73
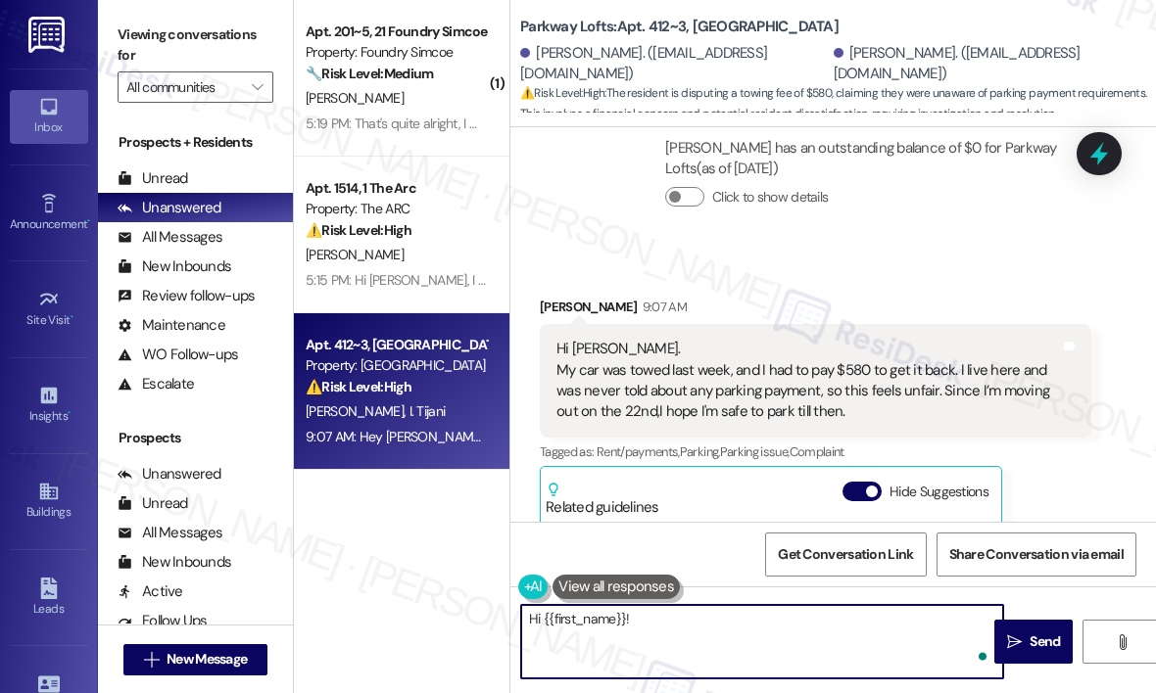
paste textarea "Thanks for letting me know — can you share where your car was parked when it wa…"
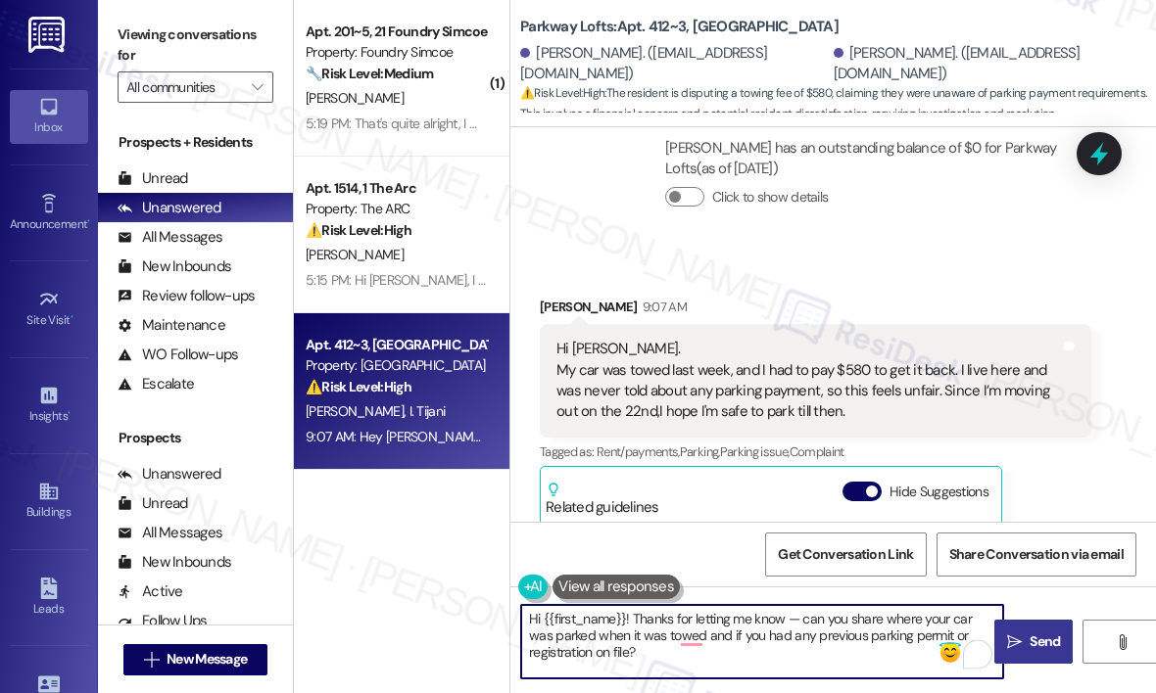
type textarea "Hi {{first_name}}! Thanks for letting me know — can you share where your car wa…"
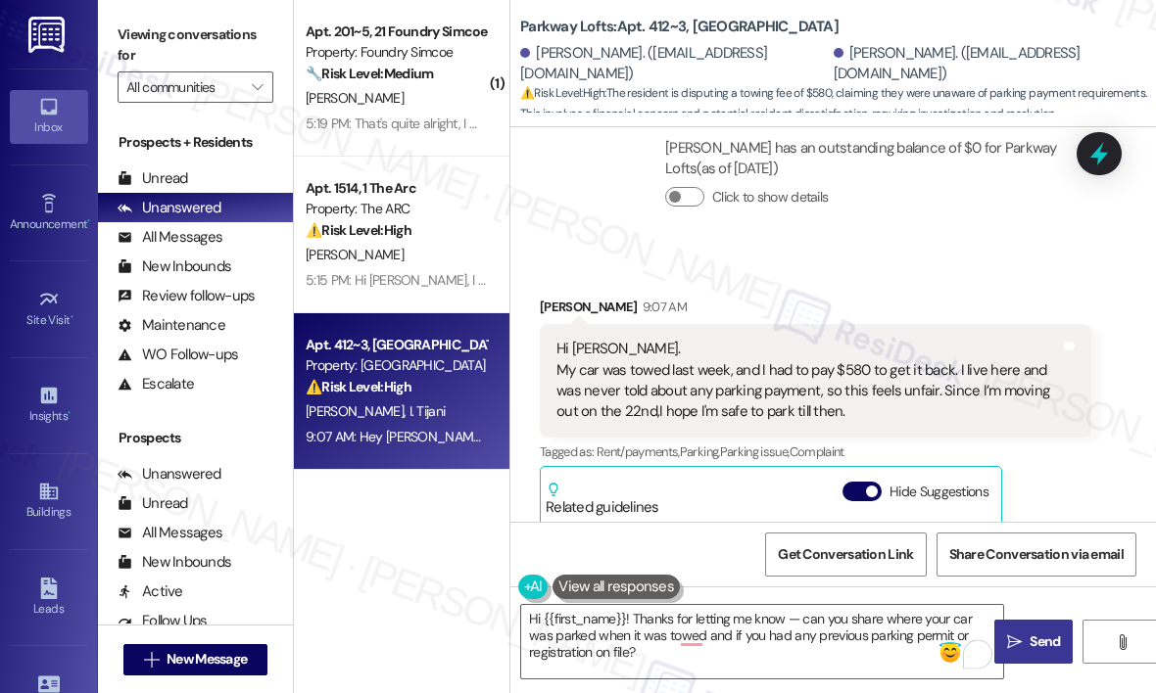
click at [1025, 642] on span "Send" at bounding box center [1044, 642] width 38 height 21
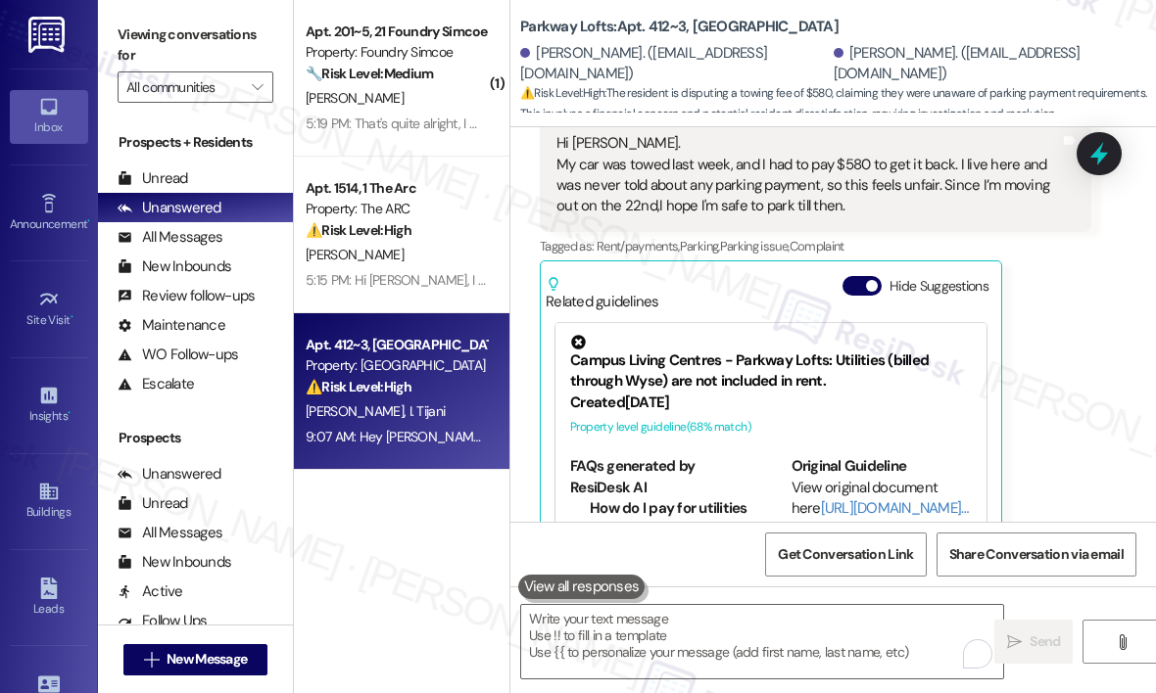
scroll to position [1760, 0]
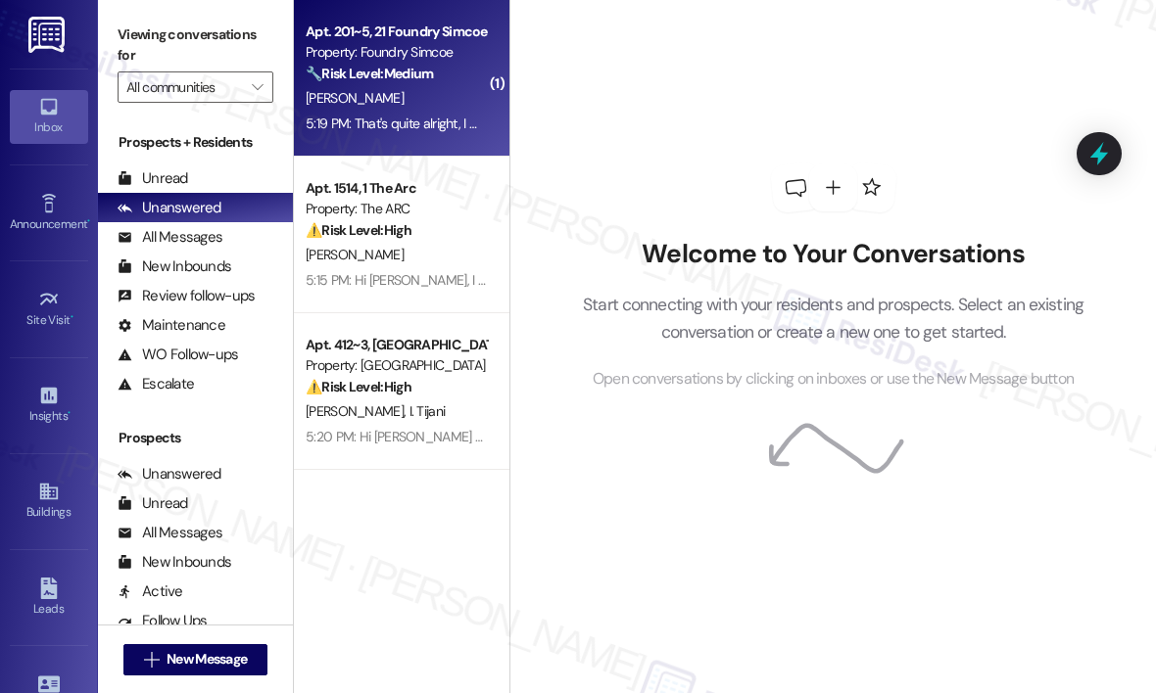
click at [440, 135] on div "5:19 PM: That's quite alright, I work in the area and know how crazy August get…" at bounding box center [396, 124] width 185 height 24
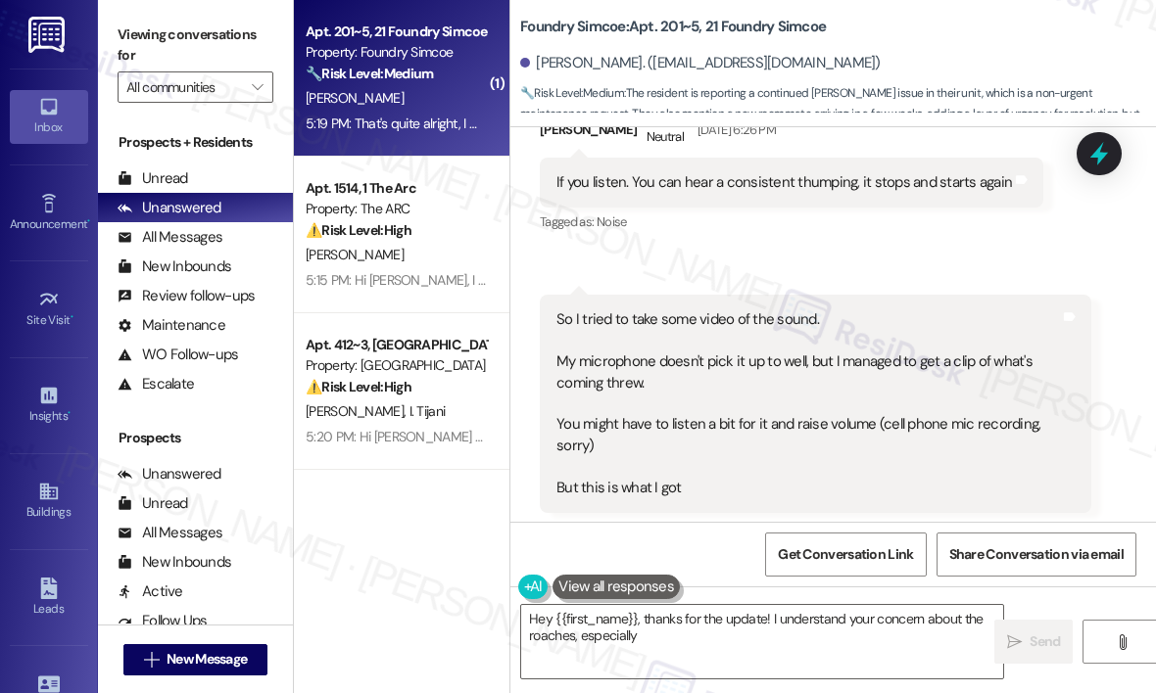
scroll to position [54517, 0]
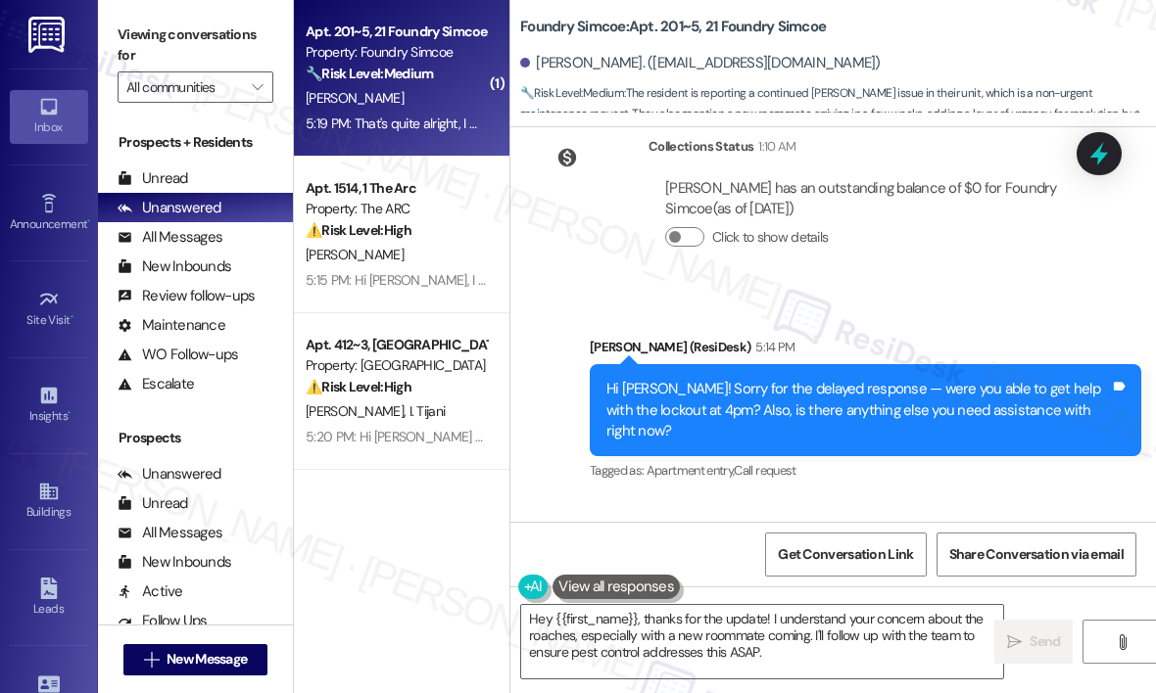
click at [823, 500] on div "Received via SMS Patrick Kearney 5:19 PM That's quite alright, I work in the ar…" at bounding box center [832, 635] width 645 height 270
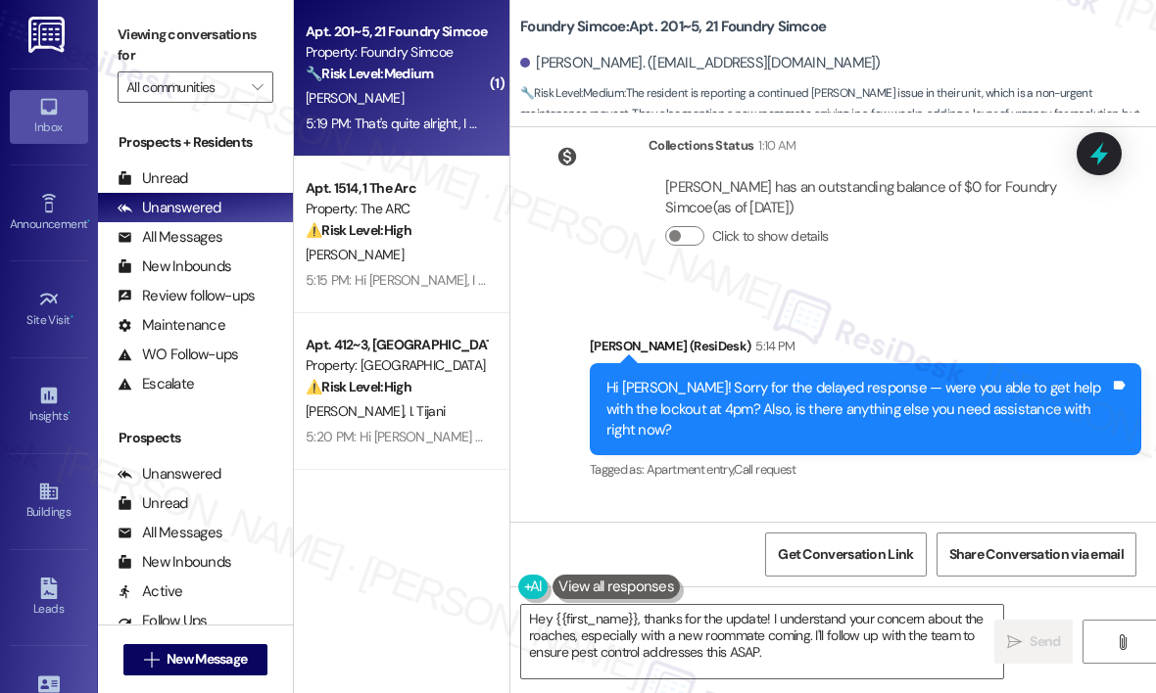
drag, startPoint x: 823, startPoint y: 457, endPoint x: 553, endPoint y: 428, distance: 270.9
click at [552, 571] on div "That's quite alright, I work in the area and know how crazy August gets 😅 I was…" at bounding box center [815, 649] width 551 height 156
copy div "The only thing I know of is there are still roaches in out unit and we're expec…"
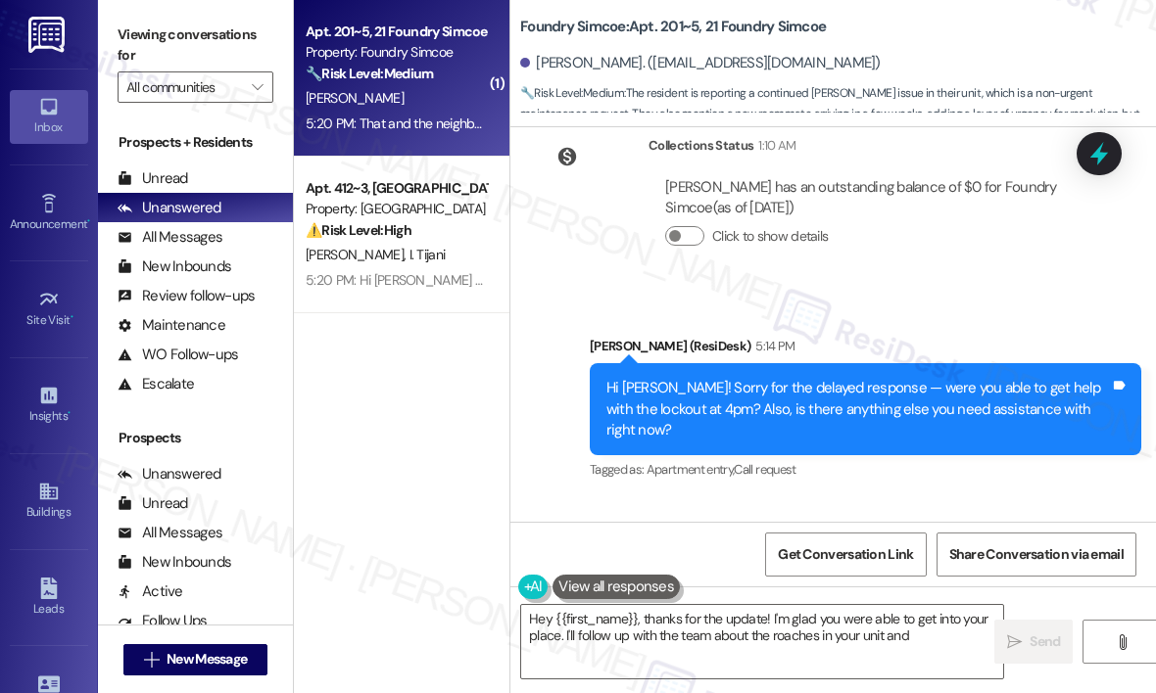
scroll to position [54517, 0]
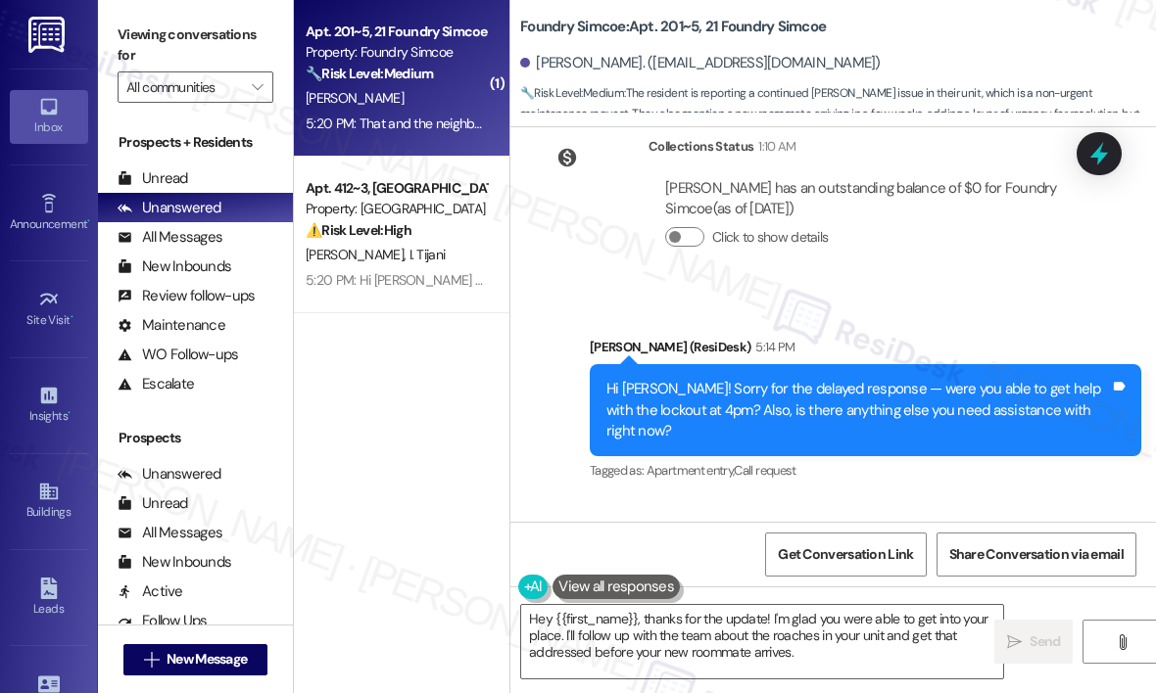
copy div "The only thing I know of is there are still roaches in out unit and we're expec…"
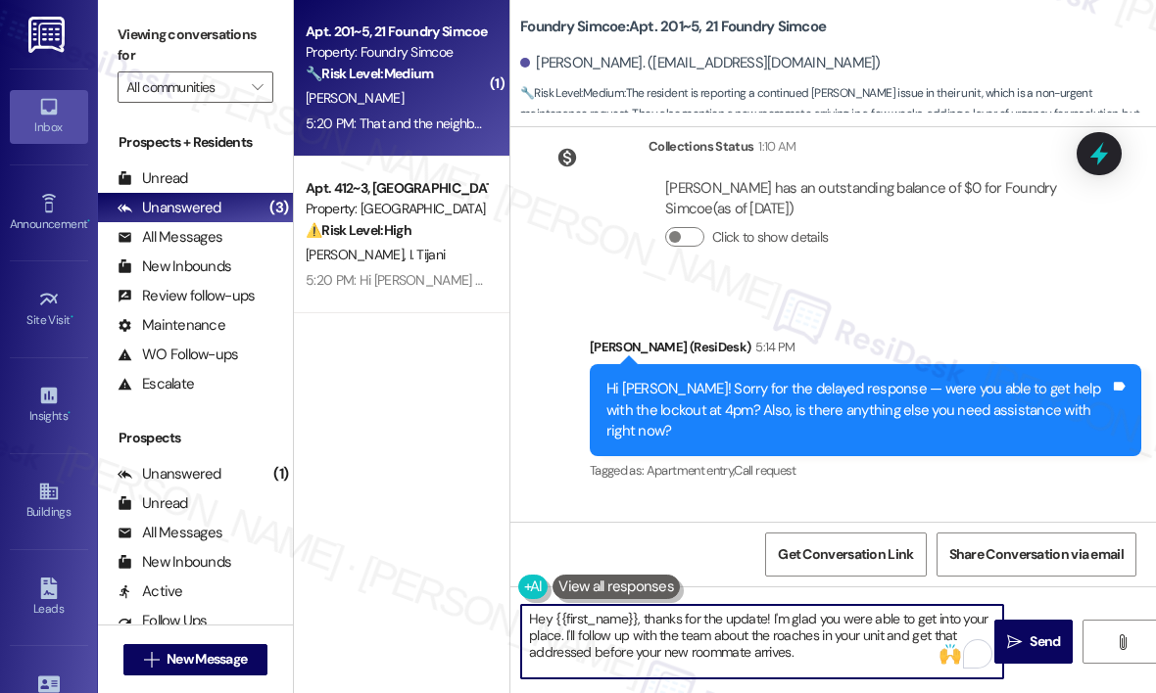
drag, startPoint x: 843, startPoint y: 662, endPoint x: 564, endPoint y: 635, distance: 280.4
click at [564, 635] on textarea "Hey {{first_name}}, thanks for the update! I'm glad you were able to get into y…" at bounding box center [762, 641] width 482 height 73
paste textarea "Thanks for letting me know — can you tell me how often you’ve been seeing the r…"
type textarea "Hey {{first_name}}, thanks for the update! I'm glad you were able to get into y…"
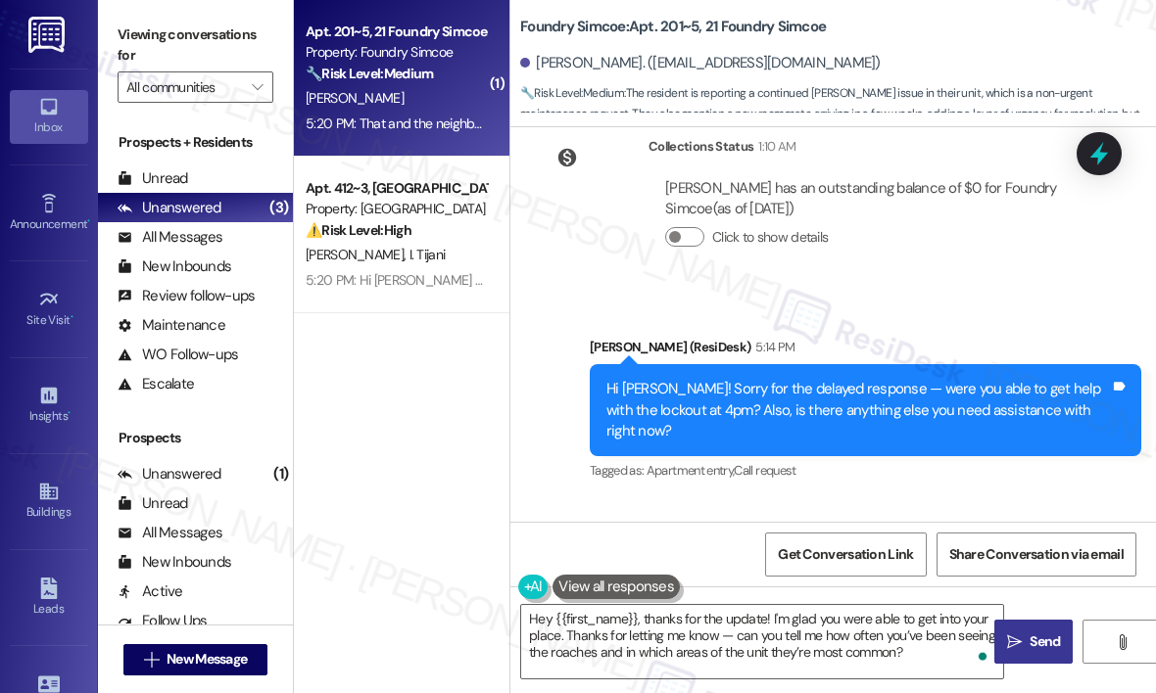
click at [1026, 641] on span "Send" at bounding box center [1044, 642] width 38 height 21
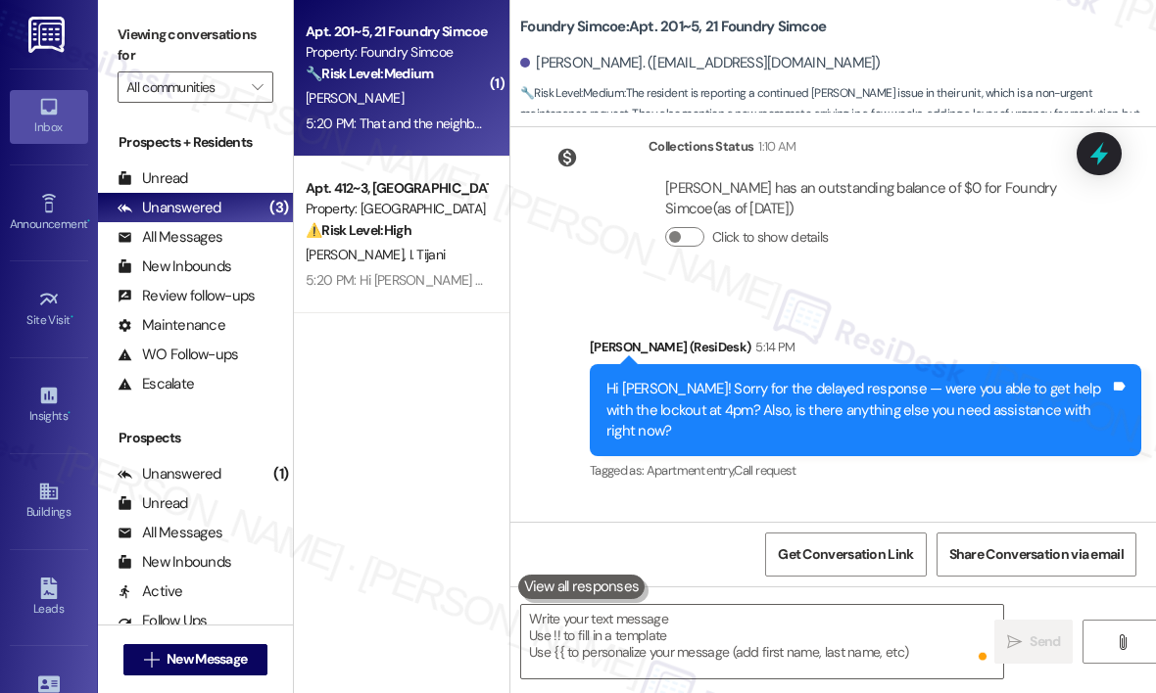
click at [938, 29] on div "Foundry Simcoe: Apt. 201~5, 21 Foundry Simcoe Patrick Kearney. (pat.a.kearney1@…" at bounding box center [838, 59] width 636 height 108
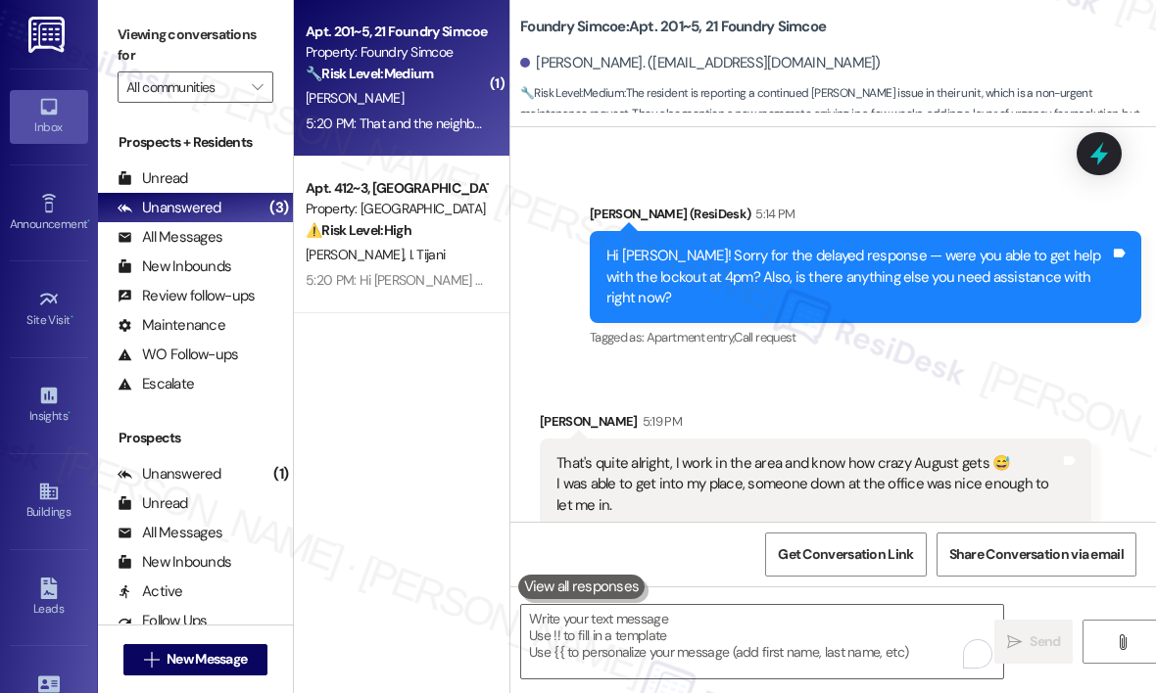
scroll to position [54716, 0]
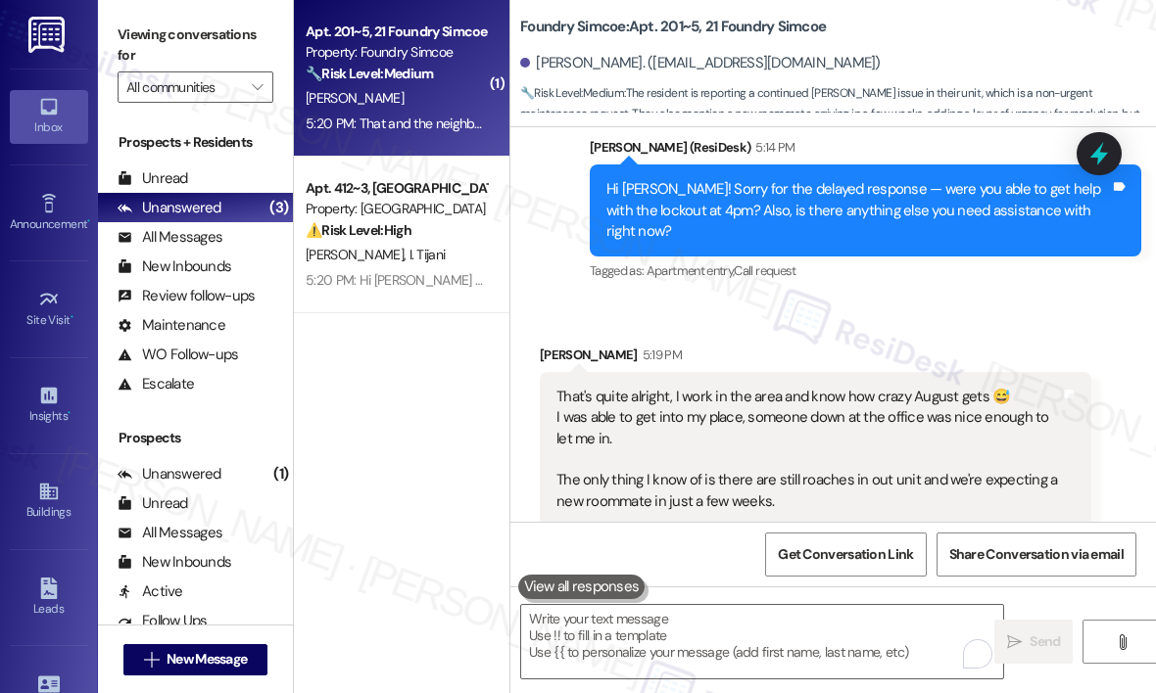
click at [939, 28] on div "Foundry Simcoe: Apt. 201~5, 21 Foundry Simcoe Patrick Kearney. (pat.a.kearney1@…" at bounding box center [838, 59] width 636 height 108
